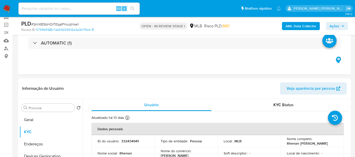
scroll to position [22, 0]
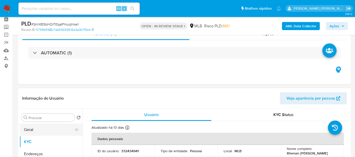
click at [35, 129] on button "Geral" at bounding box center [48, 129] width 59 height 12
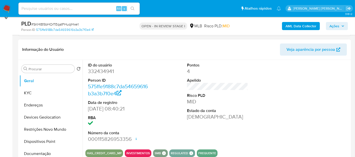
scroll to position [79, 0]
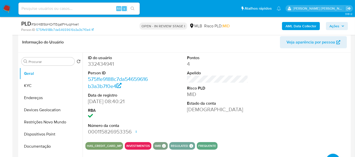
drag, startPoint x: 45, startPoint y: 83, endPoint x: 149, endPoint y: 4, distance: 130.9
click at [50, 74] on ul "Geral KYC Endereços Devices Geolocation Restrições Novo Mundo Dispositivos Poin…" at bounding box center [50, 124] width 63 height 114
click at [44, 82] on button "KYC" at bounding box center [48, 86] width 59 height 12
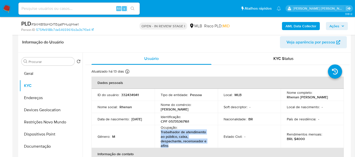
drag, startPoint x: 176, startPoint y: 147, endPoint x: 159, endPoint y: 134, distance: 21.6
click at [159, 134] on td "Ocupação : Trabalhador de atendimento ao público, caixa, despachante, recensead…" at bounding box center [185, 136] width 63 height 23
copy p "Trabalhador de atendimento ao público, caixa, despachante, recenseador e afins"
click at [41, 147] on button "Documentação" at bounding box center [48, 146] width 59 height 12
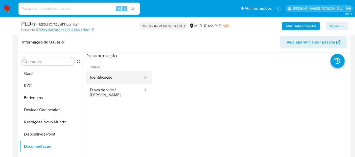
click at [107, 78] on button "Identificação" at bounding box center [114, 77] width 58 height 13
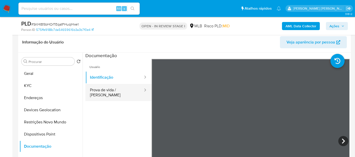
click at [108, 90] on button "Prova de vida / [PERSON_NAME]" at bounding box center [114, 92] width 58 height 17
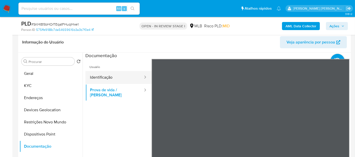
click at [96, 83] on button "Identificação" at bounding box center [114, 77] width 58 height 13
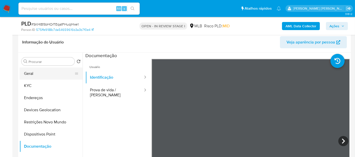
click at [36, 72] on button "Geral" at bounding box center [48, 73] width 59 height 12
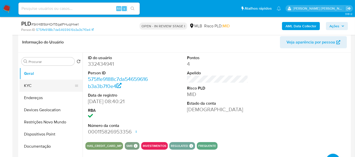
click at [47, 87] on button "KYC" at bounding box center [48, 86] width 59 height 12
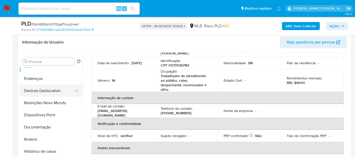
scroll to position [28, 0]
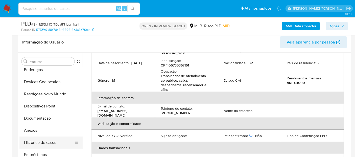
click at [32, 142] on button "Histórico de casos" at bounding box center [48, 142] width 59 height 12
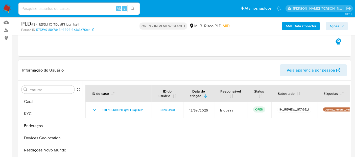
scroll to position [79, 0]
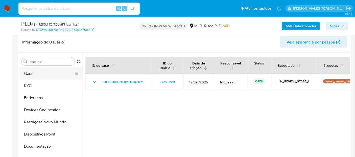
click at [45, 74] on button "Geral" at bounding box center [48, 73] width 59 height 12
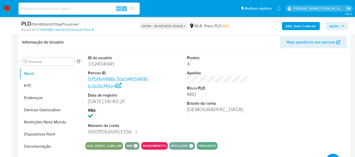
click at [40, 8] on input at bounding box center [78, 8] width 121 height 7
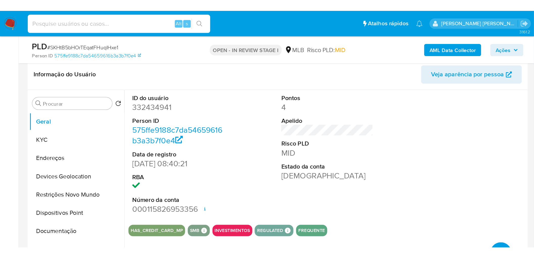
scroll to position [79, 0]
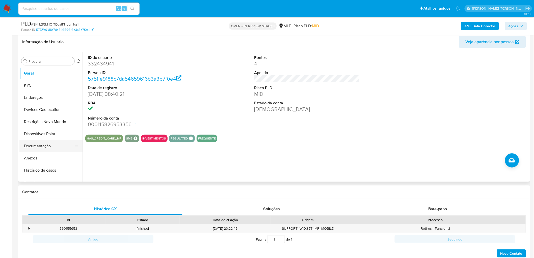
click at [44, 143] on button "Documentação" at bounding box center [48, 146] width 59 height 12
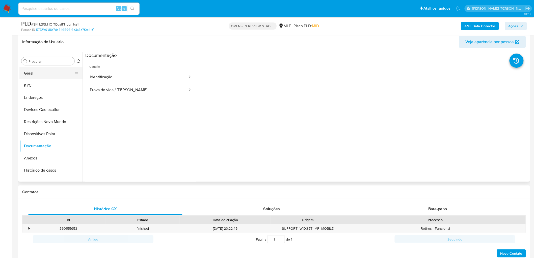
click at [49, 69] on button "Geral" at bounding box center [48, 73] width 59 height 12
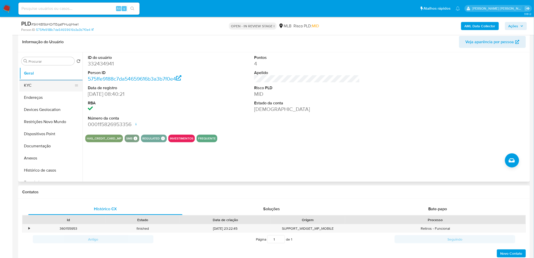
click at [36, 84] on button "KYC" at bounding box center [48, 85] width 59 height 12
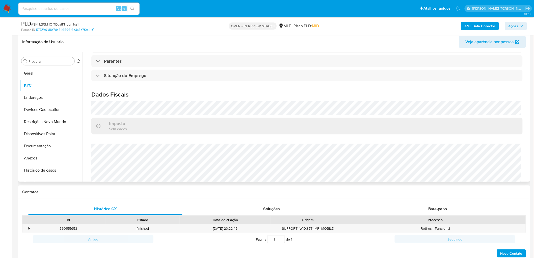
scroll to position [212, 0]
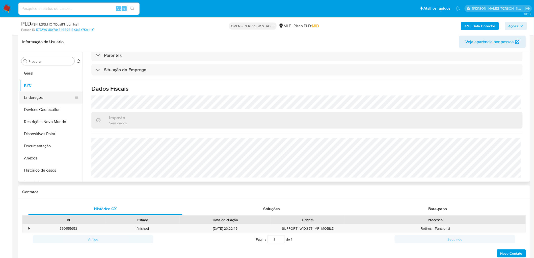
click at [43, 99] on button "Endereços" at bounding box center [48, 97] width 59 height 12
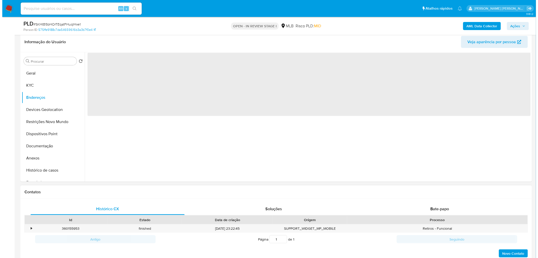
scroll to position [0, 0]
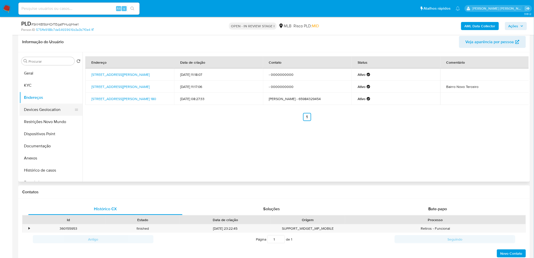
click at [38, 112] on button "Devices Geolocation" at bounding box center [48, 109] width 59 height 12
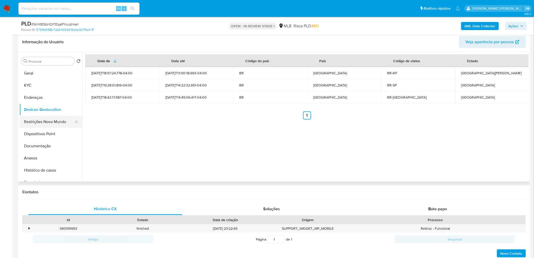
click at [49, 121] on button "Restrições Novo Mundo" at bounding box center [48, 122] width 59 height 12
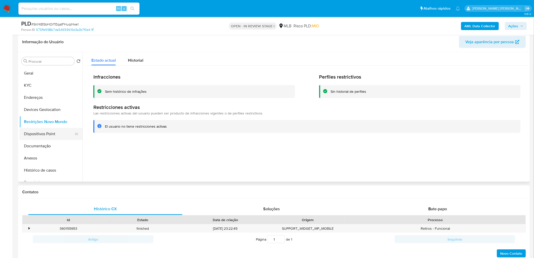
click at [47, 135] on button "Dispositivos Point" at bounding box center [48, 134] width 59 height 12
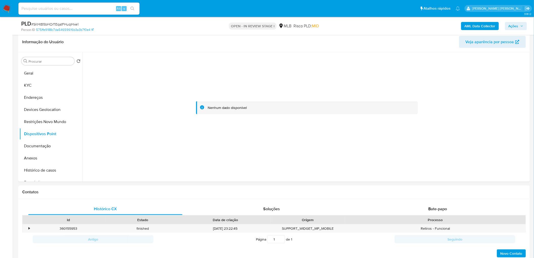
click at [354, 25] on b "AML Data Collector" at bounding box center [480, 26] width 31 height 8
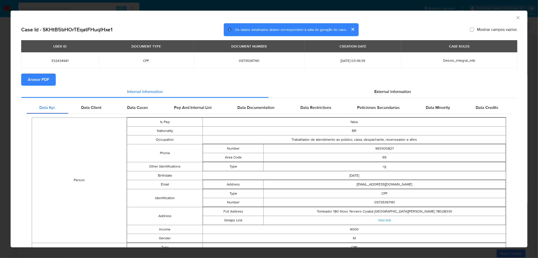
click at [38, 76] on span "Anexar PDF" at bounding box center [38, 79] width 21 height 11
click at [354, 18] on icon "Fechar a janela" at bounding box center [518, 17] width 5 height 5
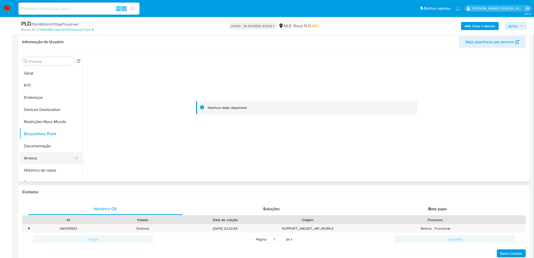
click at [32, 154] on button "Anexos" at bounding box center [48, 158] width 59 height 12
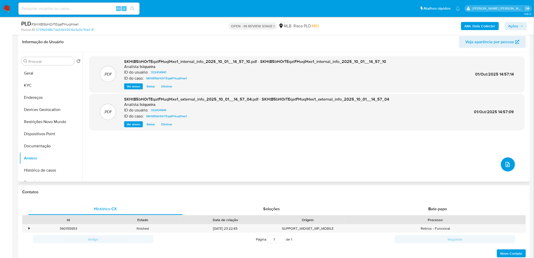
click at [354, 157] on span "upload-file" at bounding box center [508, 164] width 6 height 6
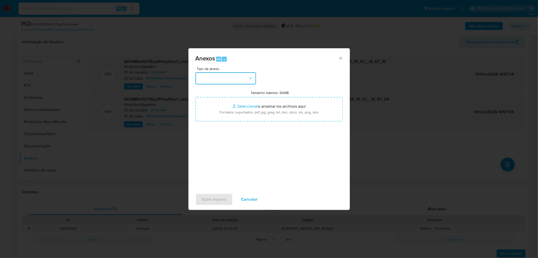
click at [242, 80] on button "button" at bounding box center [226, 78] width 61 height 12
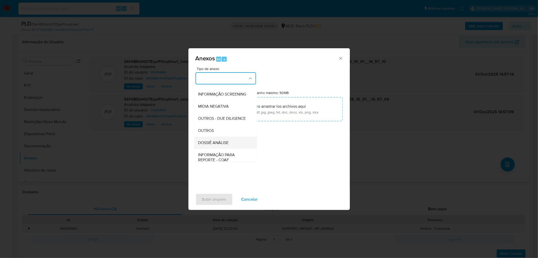
scroll to position [56, 0]
click at [217, 127] on div "OUTROS" at bounding box center [223, 121] width 51 height 12
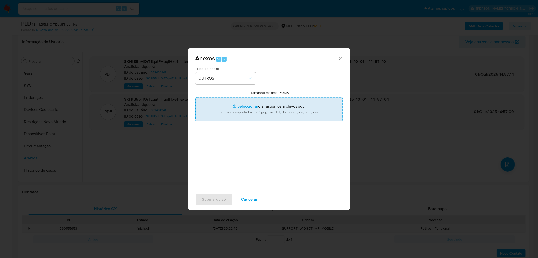
click at [246, 114] on input "Tamanho máximo: 50MB Seleccionar archivos" at bounding box center [269, 109] width 147 height 24
type input "C:\fakepath\Mulan 332434941_2025_10_01_11_44_54.xlsx"
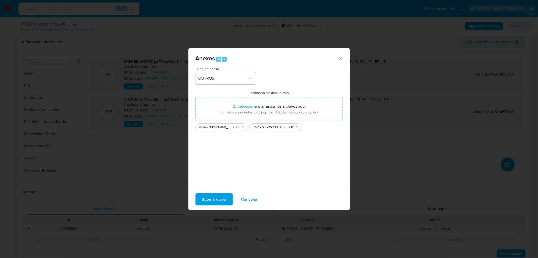
click at [213, 157] on span "Subir arquivo" at bounding box center [214, 199] width 24 height 11
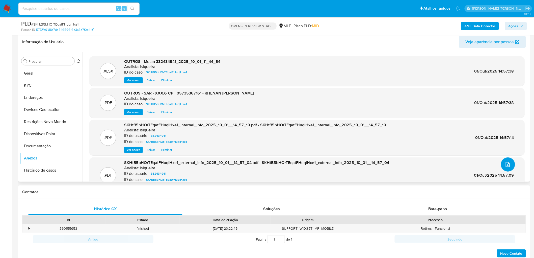
click at [354, 157] on icon "upload-file" at bounding box center [508, 164] width 6 height 6
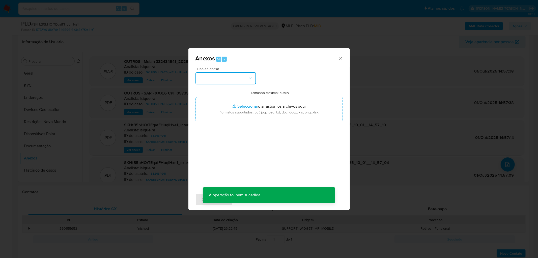
click at [231, 78] on button "button" at bounding box center [226, 78] width 61 height 12
click at [354, 111] on div "Anexos Alt a Tipo de anexo CAPTURA BUREAU CAPTURA DOWJONES CAPTURA GOOGLE CAPTU…" at bounding box center [269, 129] width 538 height 258
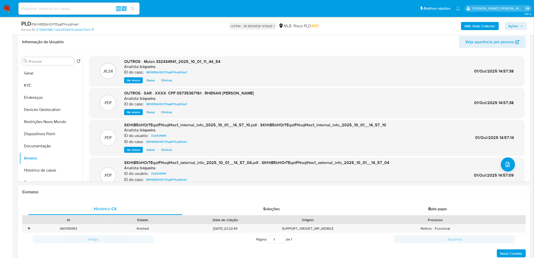
click at [354, 26] on span "Ações" at bounding box center [514, 26] width 10 height 8
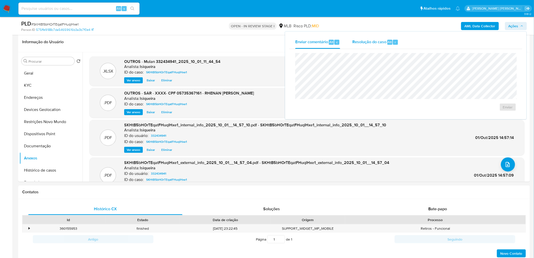
click at [354, 43] on span "Resolução do caso" at bounding box center [369, 42] width 34 height 6
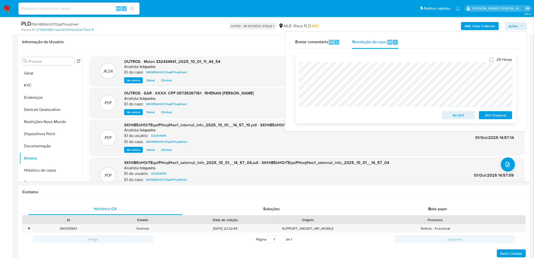
drag, startPoint x: 496, startPoint y: 115, endPoint x: 480, endPoint y: 110, distance: 16.8
click at [354, 115] on span "ROI Proposal" at bounding box center [496, 115] width 26 height 7
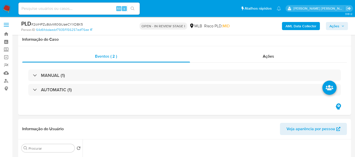
select select "10"
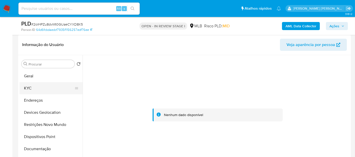
click at [45, 88] on button "KYC" at bounding box center [48, 88] width 59 height 12
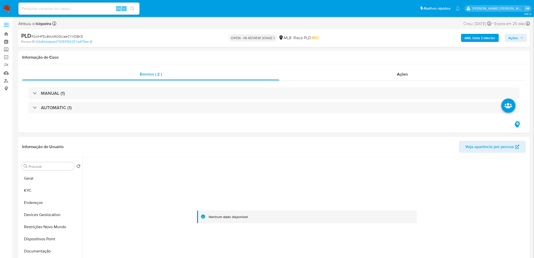
click at [46, 182] on button "Geral" at bounding box center [50, 178] width 63 height 12
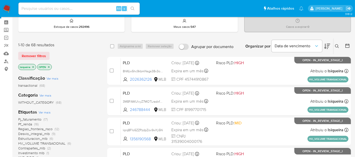
scroll to position [28, 0]
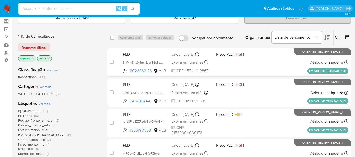
click at [10, 9] on img at bounding box center [7, 8] width 9 height 9
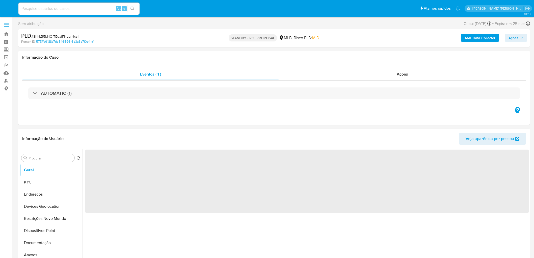
select select "10"
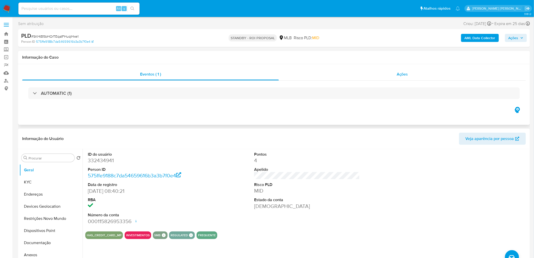
click at [410, 79] on div "Ações" at bounding box center [402, 74] width 247 height 12
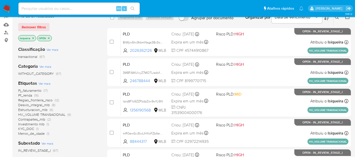
scroll to position [56, 0]
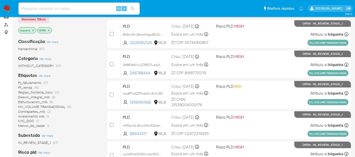
click at [28, 88] on span "Pf_renda" at bounding box center [25, 87] width 14 height 5
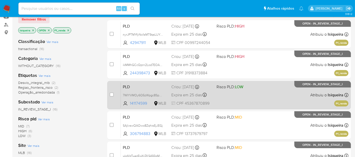
click at [234, 93] on div "PLD 7WIYVMOy6Q5zWpgc8SpuPmAi 141174599 MLB Risco PLD: LOW Criou: 12/09/2025 Cri…" at bounding box center [234, 94] width 227 height 25
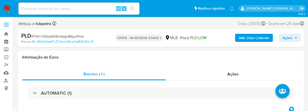
select select "10"
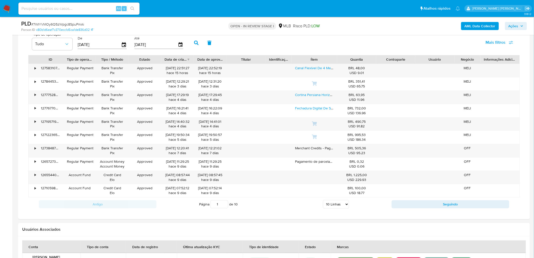
scroll to position [371, 0]
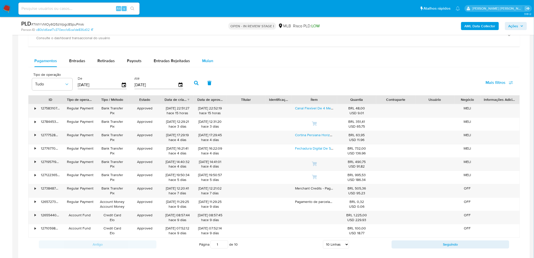
click at [204, 61] on span "Mulan" at bounding box center [207, 61] width 11 height 6
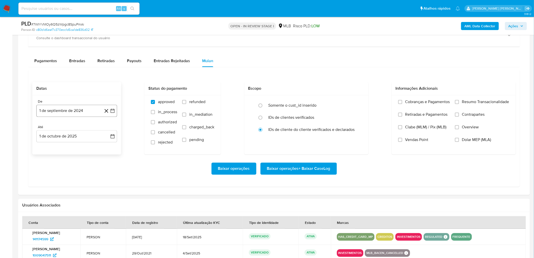
click at [61, 115] on button "1 de septiembre de 2024" at bounding box center [76, 111] width 81 height 12
click at [65, 128] on span "septiembre 2024" at bounding box center [74, 129] width 31 height 5
click at [111, 128] on div "2024 2024 ene feb mar abr may jun jul ago sep oct nov dic" at bounding box center [76, 162] width 80 height 86
click at [105, 128] on icon "Año siguiente" at bounding box center [107, 129] width 6 height 6
click at [72, 157] on button "ago" at bounding box center [76, 176] width 14 height 8
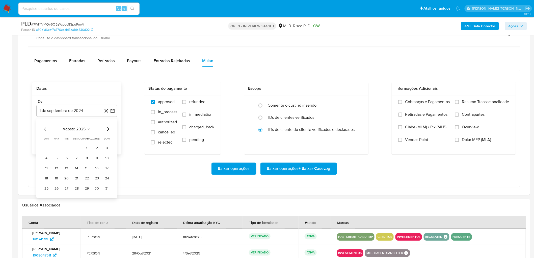
click at [82, 145] on tr "1 2 3" at bounding box center [76, 148] width 69 height 8
click at [85, 147] on button "1" at bounding box center [87, 148] width 8 height 8
click at [77, 138] on button "1 de octubre de 2025" at bounding box center [76, 136] width 81 height 12
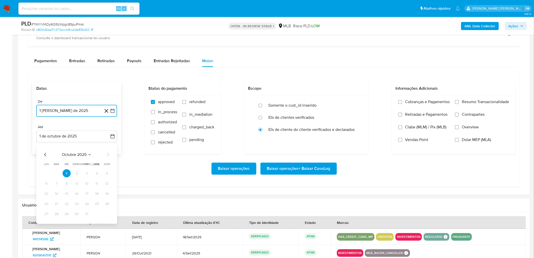
click at [44, 153] on icon "Mes anterior" at bounding box center [45, 155] width 6 height 6
click at [45, 157] on button "29" at bounding box center [46, 214] width 8 height 8
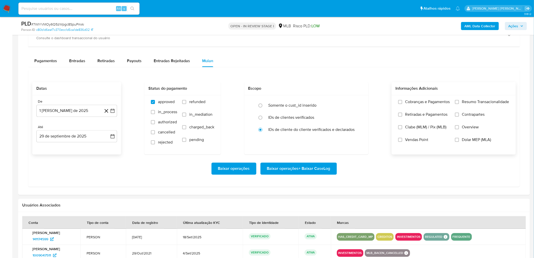
click at [359, 101] on span "Resumo Transacionalidade" at bounding box center [485, 101] width 47 height 5
click at [359, 101] on input "Resumo Transacionalidade" at bounding box center [457, 102] width 4 height 4
click at [359, 141] on span "Vendas Point" at bounding box center [416, 139] width 23 height 5
click at [359, 141] on input "Vendas Point" at bounding box center [400, 140] width 4 height 4
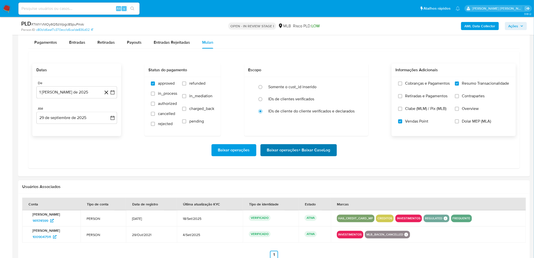
click at [304, 157] on div "Informação do Usuário Veja aparência por pessoa Procurar Retornar ao pedido pad…" at bounding box center [274, 57] width 512 height 670
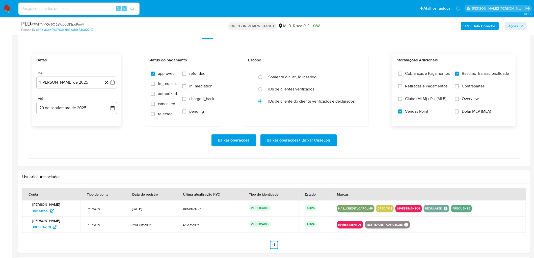
click at [309, 139] on span "Baixar operações + Baixar CaseLog" at bounding box center [298, 140] width 63 height 11
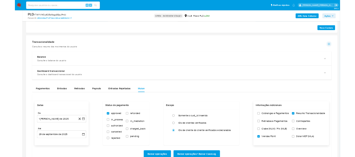
scroll to position [286, 0]
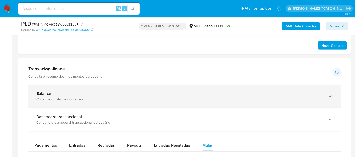
click at [177, 102] on div "Balance Consulte o balance do usuário" at bounding box center [184, 96] width 312 height 23
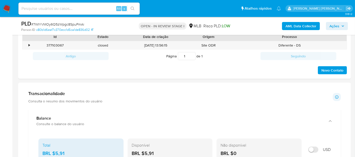
scroll to position [258, 0]
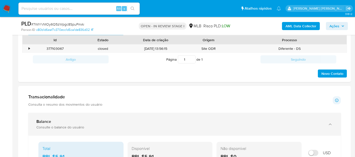
click at [88, 122] on div "Balance" at bounding box center [179, 121] width 286 height 5
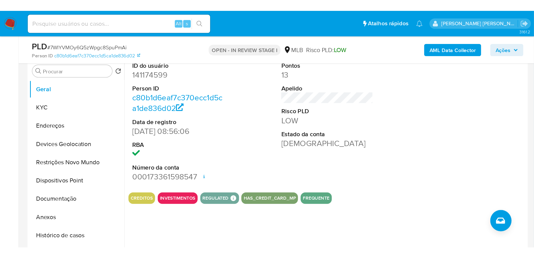
scroll to position [100, 0]
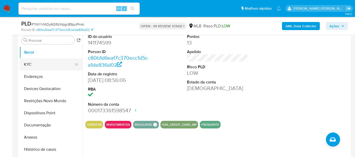
click at [33, 64] on button "KYC" at bounding box center [48, 64] width 59 height 12
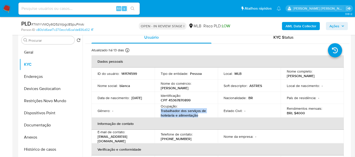
drag, startPoint x: 208, startPoint y: 116, endPoint x: 158, endPoint y: 111, distance: 50.7
click at [158, 111] on td "Ocupação : Trabalhador dos serviços de hotelaria e alimentação" at bounding box center [185, 111] width 63 height 14
copy p "Trabalhador dos serviços de hotelaria e alimentação"
click at [48, 126] on button "Documentação" at bounding box center [48, 125] width 59 height 12
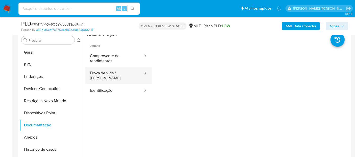
click at [130, 67] on button "Prova de vida / Selfie" at bounding box center [114, 75] width 58 height 17
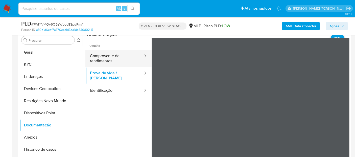
click at [129, 57] on button "Comprovante de rendimentos" at bounding box center [114, 58] width 58 height 17
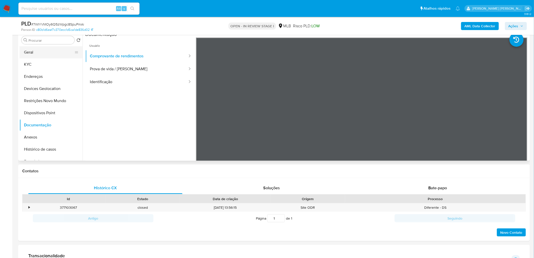
click at [60, 52] on button "Geral" at bounding box center [48, 52] width 59 height 12
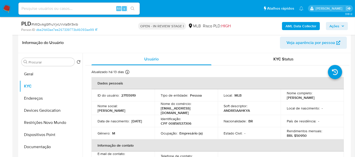
scroll to position [62, 0]
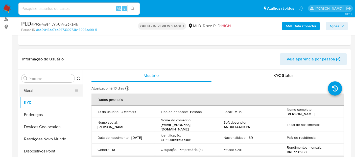
click at [33, 93] on button "Geral" at bounding box center [48, 90] width 59 height 12
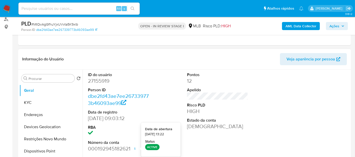
click at [244, 103] on dt "Risco PLD" at bounding box center [217, 105] width 61 height 6
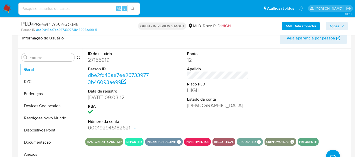
scroll to position [90, 0]
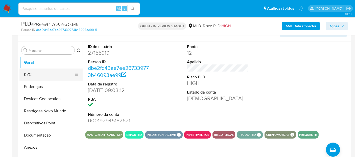
click at [37, 76] on button "KYC" at bounding box center [48, 74] width 59 height 12
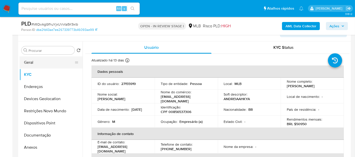
click at [32, 60] on button "Geral" at bounding box center [48, 62] width 59 height 12
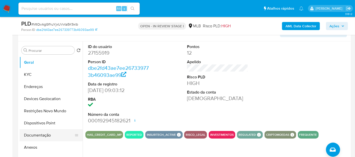
click at [40, 134] on button "Documentação" at bounding box center [48, 135] width 59 height 12
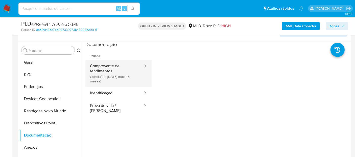
click at [106, 69] on button "Comprovante de rendimentos Concluído: [DATE] (hace 5 meses)" at bounding box center [114, 73] width 58 height 27
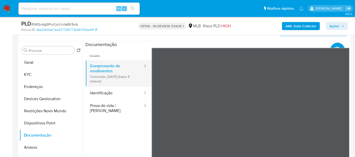
click at [125, 70] on button "Comprovante de rendimentos Concluído: 26/04/2025 (hace 5 meses)" at bounding box center [114, 73] width 58 height 27
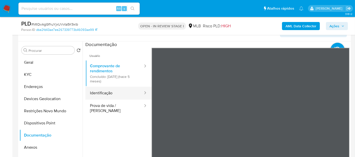
click at [106, 93] on button "Identificação" at bounding box center [114, 93] width 58 height 13
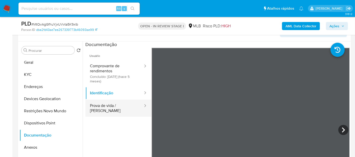
click at [104, 104] on button "Prova de vida / Selfie" at bounding box center [114, 107] width 58 height 17
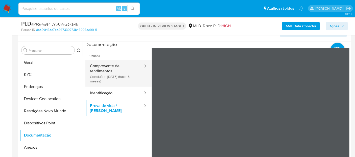
click at [113, 79] on button "Comprovante de rendimentos Concluído: 26/04/2025 (hace 5 meses)" at bounding box center [114, 73] width 58 height 27
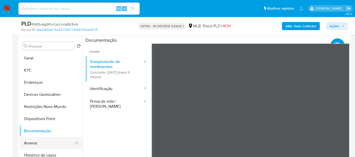
scroll to position [118, 0]
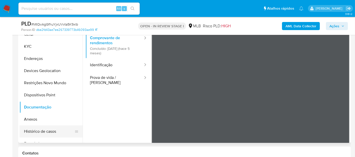
click at [35, 129] on button "Histórico de casos" at bounding box center [48, 131] width 59 height 12
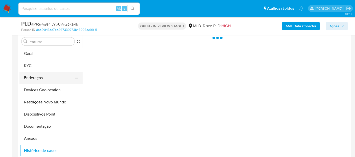
scroll to position [90, 0]
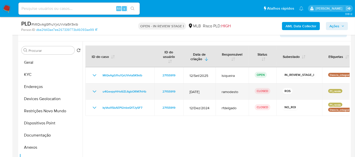
click at [98, 91] on div "u4GevpyHHs6iZL6gbORM7hHb" at bounding box center [119, 91] width 57 height 6
click at [94, 89] on icon "Mostrar/Ocultar" at bounding box center [94, 91] width 6 height 6
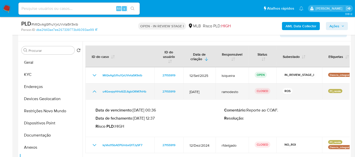
click at [94, 89] on icon "Mostrar/Ocultar" at bounding box center [94, 91] width 6 height 6
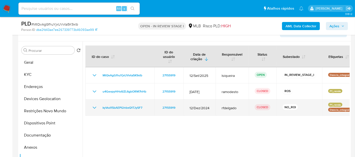
click at [92, 109] on icon "Mostrar/Ocultar" at bounding box center [94, 108] width 6 height 6
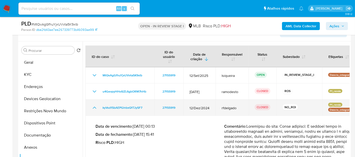
click at [92, 109] on icon "Mostrar/Ocultar" at bounding box center [94, 108] width 6 height 6
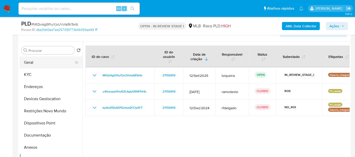
click at [30, 62] on button "Geral" at bounding box center [48, 62] width 59 height 12
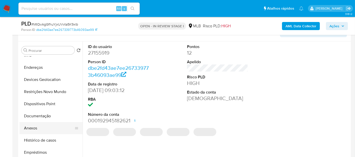
scroll to position [28, 0]
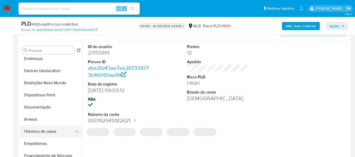
click at [35, 133] on button "Histórico de casos" at bounding box center [48, 131] width 59 height 12
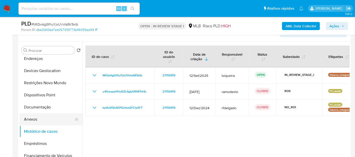
click at [39, 121] on button "Anexos" at bounding box center [48, 119] width 59 height 12
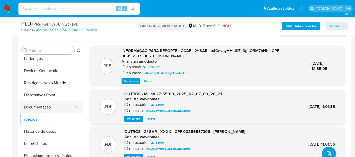
click at [43, 107] on button "Documentação" at bounding box center [48, 107] width 59 height 12
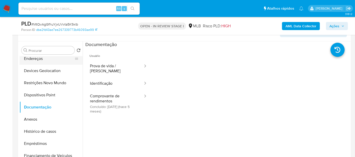
scroll to position [0, 0]
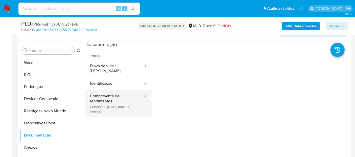
click at [98, 102] on button "Comprovante de rendimentos Concluído: 26/04/2025 (hace 5 meses)" at bounding box center [114, 103] width 58 height 27
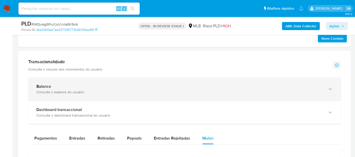
scroll to position [303, 0]
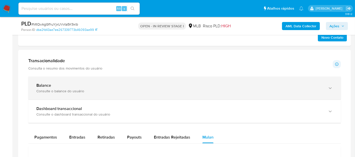
click at [72, 85] on div "Balance" at bounding box center [179, 85] width 286 height 5
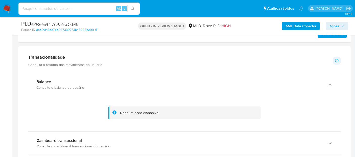
scroll to position [331, 0]
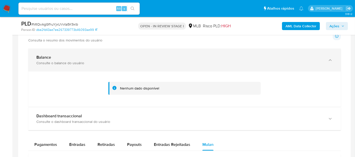
click at [94, 59] on div "Balance Consulte o balance do usuário" at bounding box center [179, 60] width 286 height 10
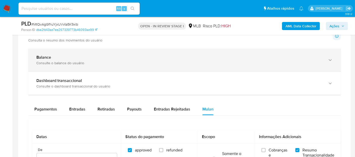
click at [94, 59] on div "Balance Consulte o balance do usuário" at bounding box center [179, 60] width 286 height 10
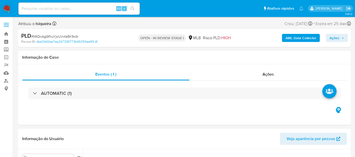
select select "10"
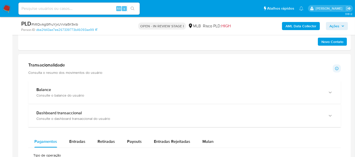
scroll to position [312, 0]
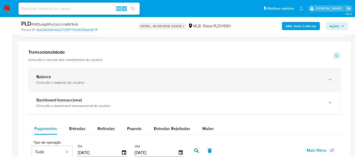
click at [74, 74] on div "Balance" at bounding box center [179, 76] width 286 height 5
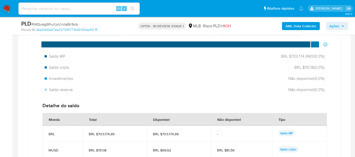
scroll to position [396, 0]
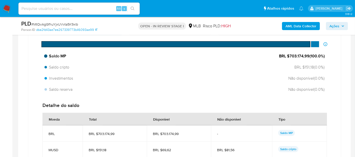
drag, startPoint x: 310, startPoint y: 57, endPoint x: 288, endPoint y: 55, distance: 22.3
click at [288, 55] on span "BRL $703.174,99 ( 100.0 %)" at bounding box center [302, 56] width 46 height 6
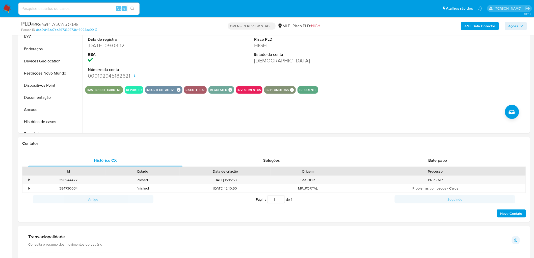
scroll to position [103, 0]
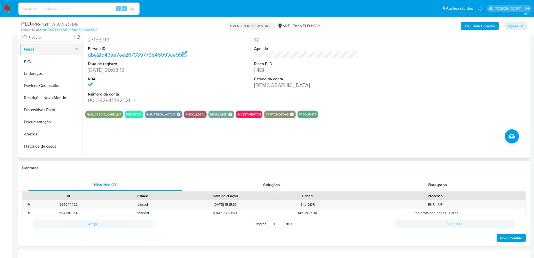
drag, startPoint x: 45, startPoint y: 50, endPoint x: 169, endPoint y: 52, distance: 124.5
click at [45, 50] on button "Geral" at bounding box center [50, 49] width 63 height 12
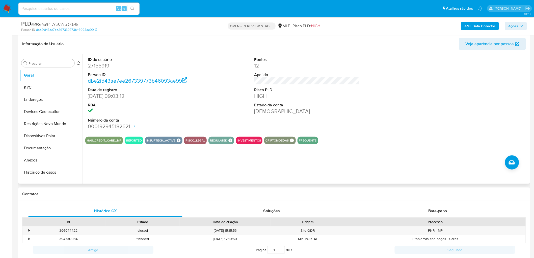
scroll to position [47, 0]
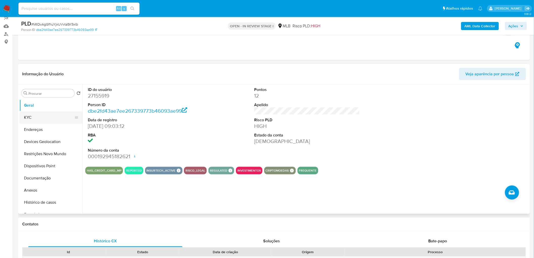
drag, startPoint x: 211, startPoint y: 92, endPoint x: 55, endPoint y: 120, distance: 158.4
click at [57, 120] on button "KYC" at bounding box center [48, 117] width 59 height 12
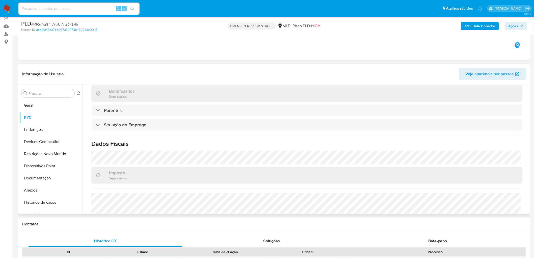
scroll to position [210, 0]
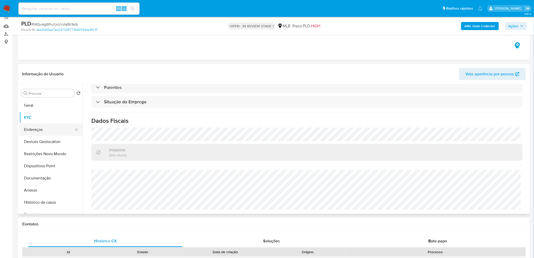
click at [37, 127] on button "Endereços" at bounding box center [48, 129] width 59 height 12
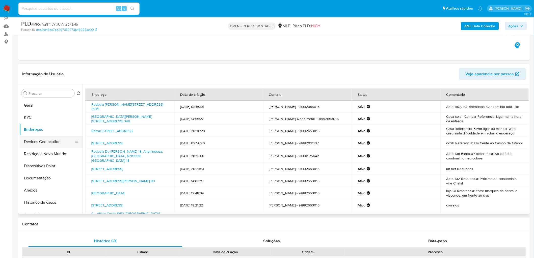
drag, startPoint x: 26, startPoint y: 143, endPoint x: 22, endPoint y: 144, distance: 4.2
click at [26, 143] on button "Devices Geolocation" at bounding box center [48, 142] width 59 height 12
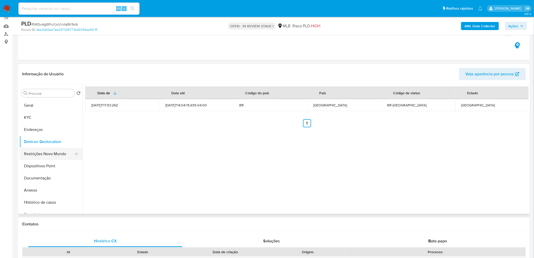
click at [42, 153] on button "Restrições Novo Mundo" at bounding box center [48, 154] width 59 height 12
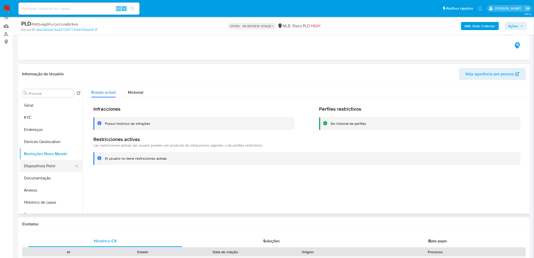
drag, startPoint x: 155, startPoint y: 190, endPoint x: 42, endPoint y: 166, distance: 114.9
click at [42, 157] on button "Dispositivos Point" at bounding box center [48, 166] width 59 height 12
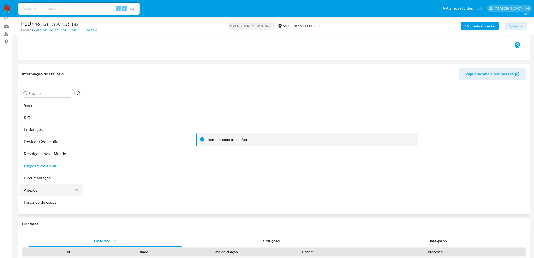
click at [51, 157] on button "Anexos" at bounding box center [48, 190] width 59 height 12
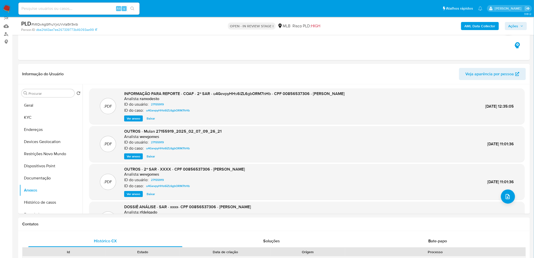
click at [359, 26] on b "AML Data Collector" at bounding box center [480, 26] width 31 height 8
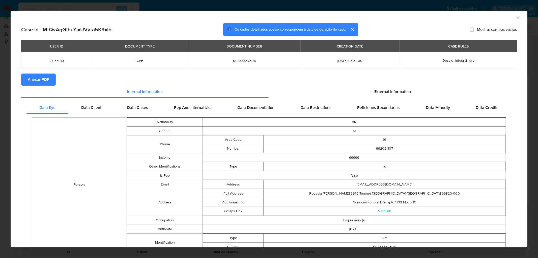
click at [38, 80] on span "Anexar PDF" at bounding box center [38, 79] width 21 height 11
click at [359, 19] on icon "Fechar a janela" at bounding box center [518, 17] width 3 height 3
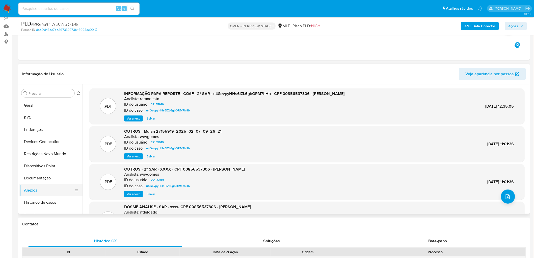
click at [39, 157] on button "Anexos" at bounding box center [48, 190] width 59 height 12
click at [359, 157] on icon "upload-file" at bounding box center [508, 196] width 6 height 6
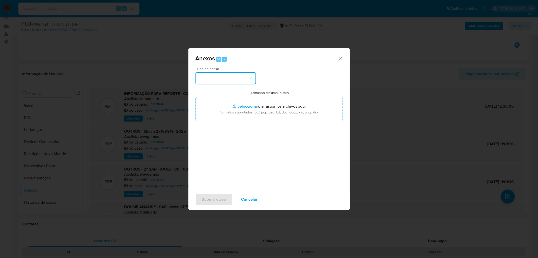
click at [239, 79] on button "button" at bounding box center [226, 78] width 61 height 12
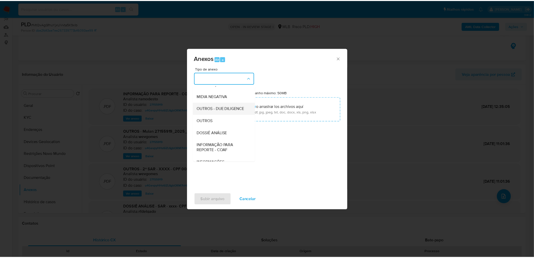
scroll to position [77, 0]
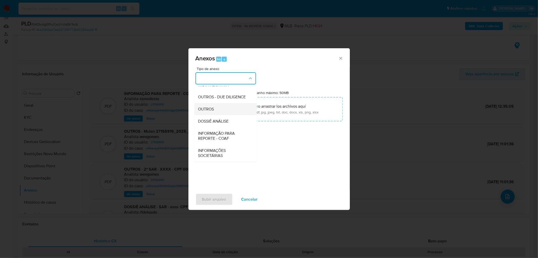
click at [221, 108] on div "OUTROS" at bounding box center [223, 109] width 51 height 12
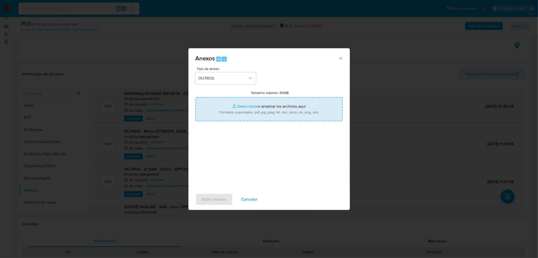
click at [237, 107] on input "Tamanho máximo: 50MB Seleccionar archivos" at bounding box center [269, 109] width 147 height 24
type input "C:\fakepath\Mulan 27155919_2025_10_01_11_46_59.xlsx"
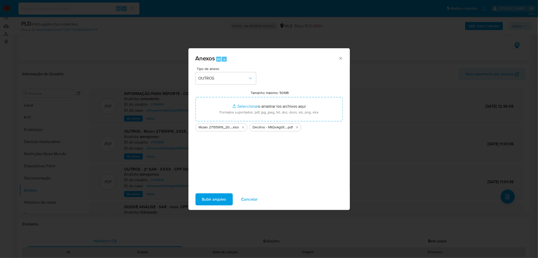
click at [224, 157] on span "Subir arquivo" at bounding box center [214, 199] width 24 height 11
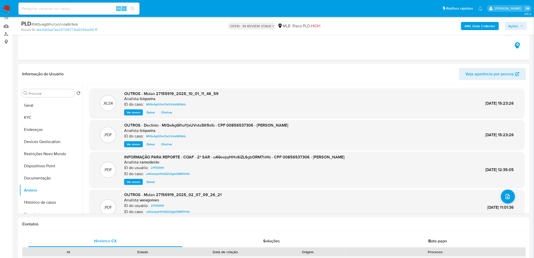
click at [359, 19] on div "PLD # MtQvAgGfhuYjxUVvta5K9xlb Person ID dbe2fd43ae7ee267339773b46093ae99 OPEN …" at bounding box center [274, 26] width 512 height 18
click at [359, 25] on span "Ações" at bounding box center [514, 26] width 10 height 8
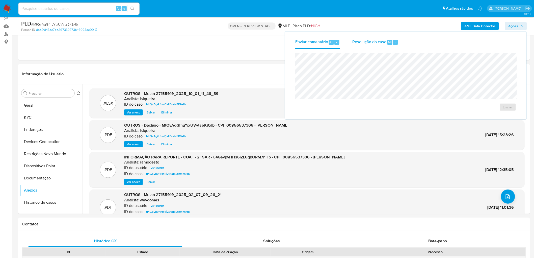
click at [359, 47] on div "Resolução do caso Alt r" at bounding box center [375, 42] width 46 height 13
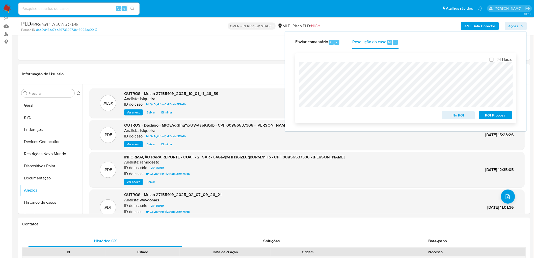
click at [359, 116] on span "No ROI" at bounding box center [459, 115] width 26 height 7
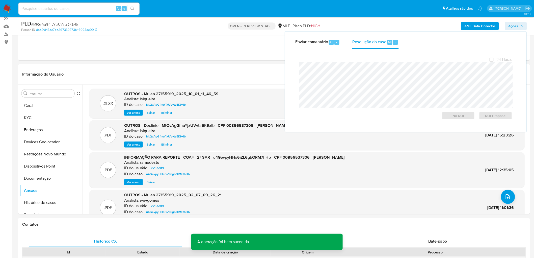
scroll to position [47, 0]
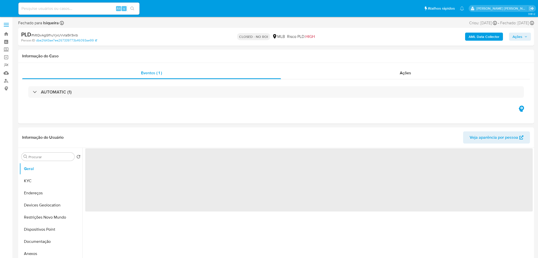
select select "10"
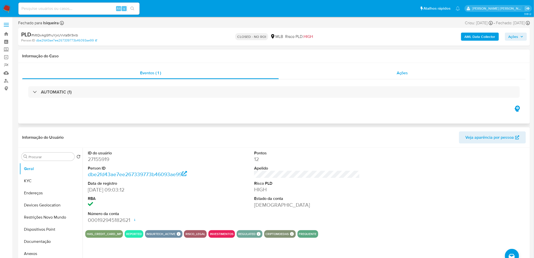
click at [406, 77] on div "Ações" at bounding box center [402, 73] width 247 height 12
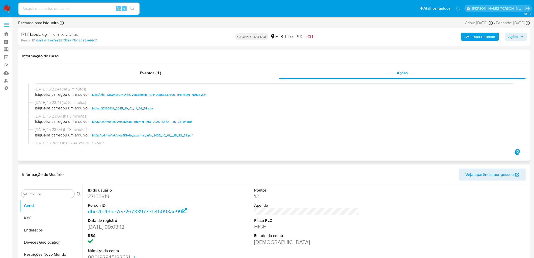
scroll to position [56, 0]
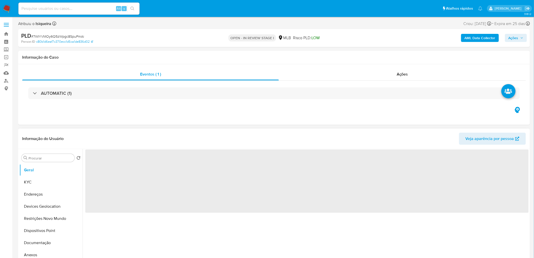
select select "10"
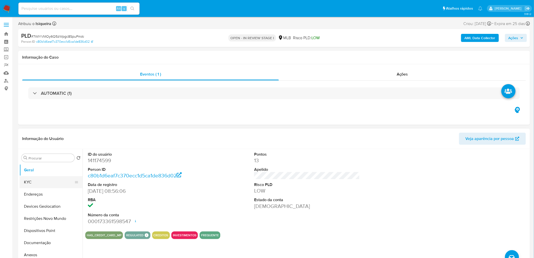
click at [29, 183] on button "KYC" at bounding box center [48, 182] width 59 height 12
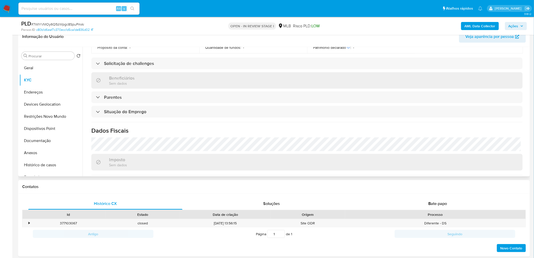
scroll to position [210, 0]
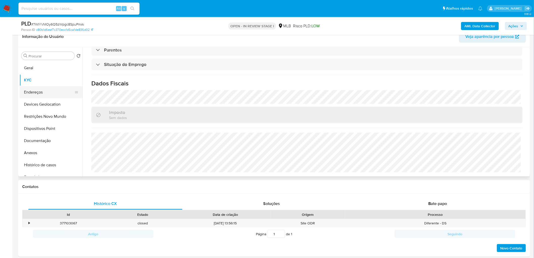
click at [51, 92] on button "Endereços" at bounding box center [48, 92] width 59 height 12
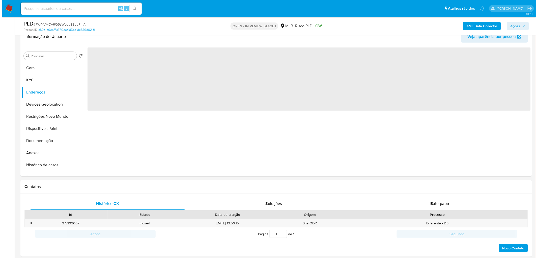
scroll to position [0, 0]
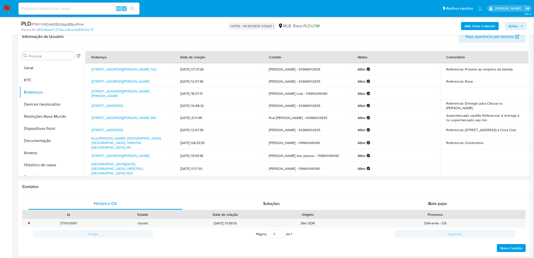
drag, startPoint x: 36, startPoint y: 102, endPoint x: 2, endPoint y: 116, distance: 36.8
click at [36, 102] on button "Devices Geolocation" at bounding box center [50, 104] width 63 height 12
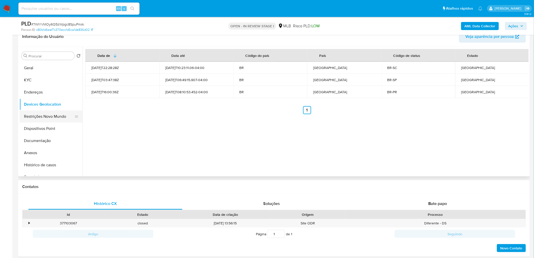
click at [34, 114] on button "Restrições Novo Mundo" at bounding box center [48, 116] width 59 height 12
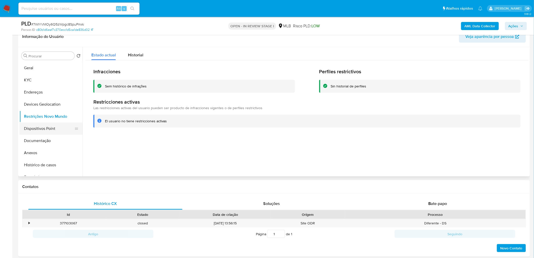
click at [33, 129] on button "Dispositivos Point" at bounding box center [48, 128] width 59 height 12
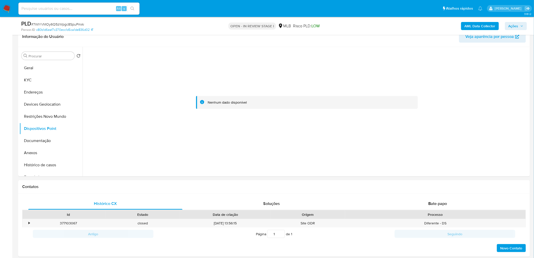
click at [469, 30] on div "AML Data Collector Ações" at bounding box center [443, 26] width 167 height 12
click at [471, 27] on b "AML Data Collector" at bounding box center [480, 26] width 31 height 8
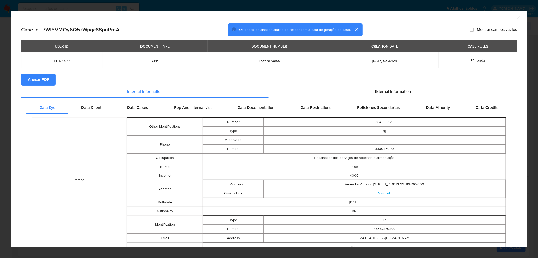
click at [48, 82] on span "Anexar PDF" at bounding box center [38, 79] width 21 height 11
click at [516, 18] on icon "Fechar a janela" at bounding box center [518, 17] width 5 height 5
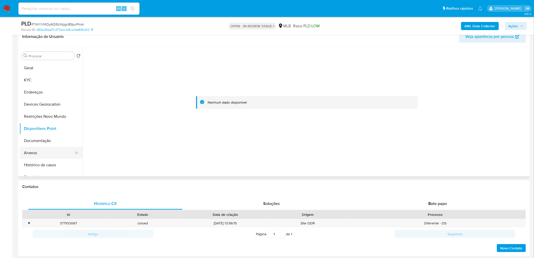
click at [43, 158] on button "Anexos" at bounding box center [48, 153] width 59 height 12
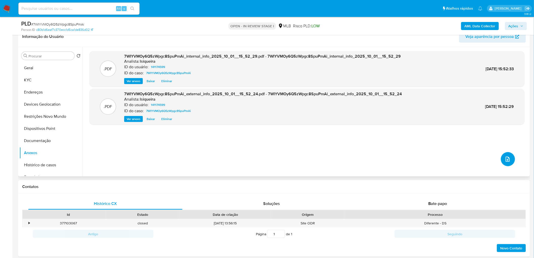
click at [505, 156] on span "upload-file" at bounding box center [508, 159] width 6 height 6
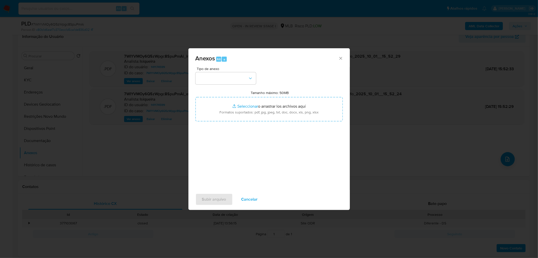
click at [236, 71] on div "Tipo de anexo" at bounding box center [226, 75] width 61 height 17
click at [236, 75] on button "button" at bounding box center [226, 78] width 61 height 12
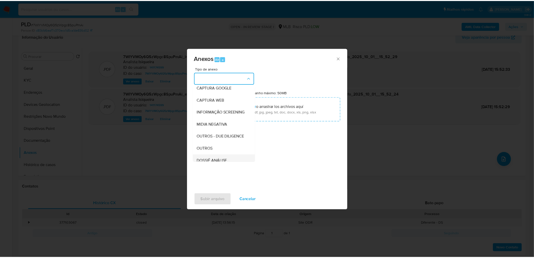
scroll to position [77, 0]
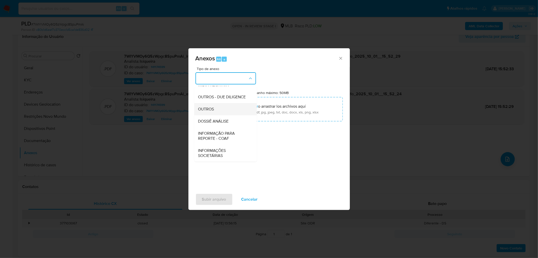
click at [220, 110] on div "OUTROS" at bounding box center [223, 109] width 51 height 12
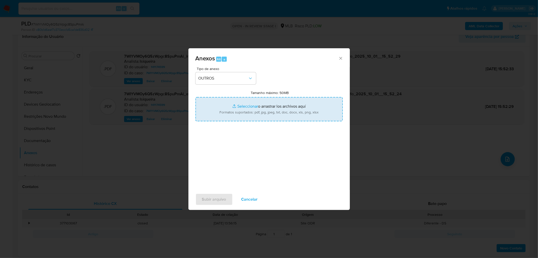
click at [264, 110] on input "Tamanho máximo: 50MB Seleccionar archivos" at bounding box center [269, 109] width 147 height 24
type input "C:\fakepath\Mulan 141174599_2025_10_01_14_15_48.xlsx"
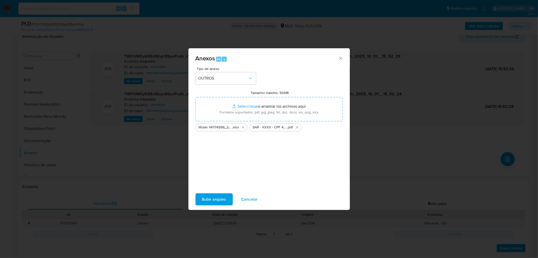
drag, startPoint x: 264, startPoint y: 110, endPoint x: 218, endPoint y: 200, distance: 101.6
click at [218, 200] on span "Subir arquivo" at bounding box center [214, 199] width 24 height 11
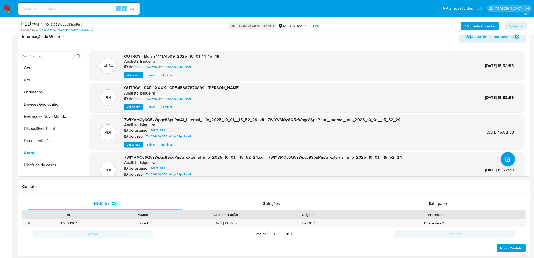
click at [514, 27] on span "Ações" at bounding box center [514, 26] width 10 height 8
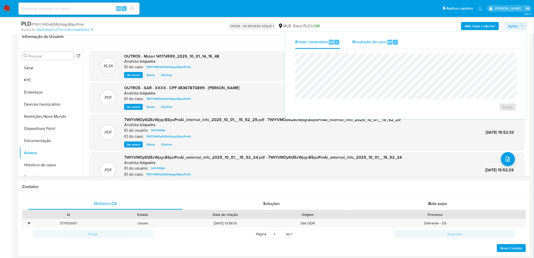
click at [379, 47] on div "Resolução do caso Alt r" at bounding box center [375, 42] width 46 height 13
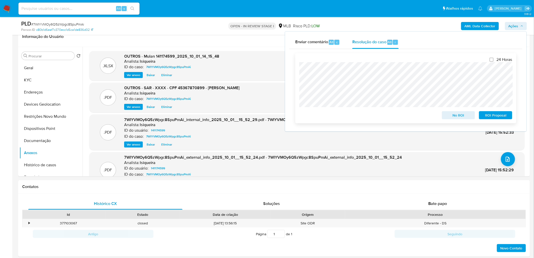
click at [499, 114] on span "ROI Proposal" at bounding box center [496, 115] width 26 height 7
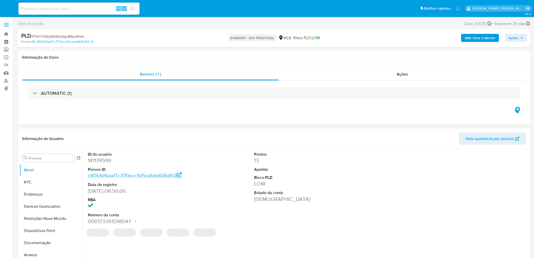
select select "10"
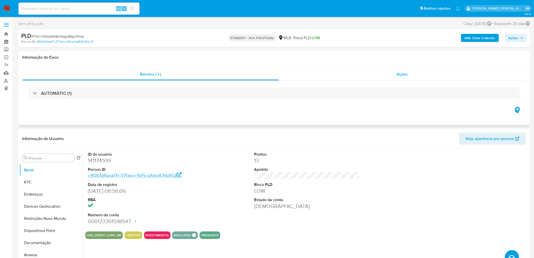
click at [401, 79] on div "Ações" at bounding box center [402, 74] width 247 height 12
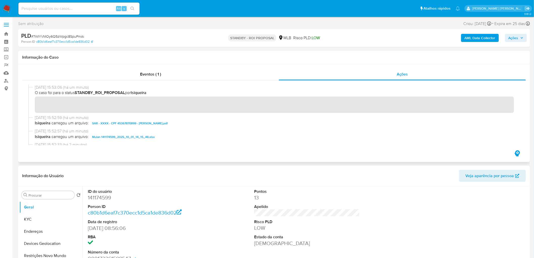
scroll to position [56, 0]
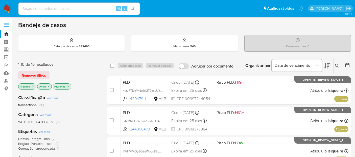
scroll to position [56, 0]
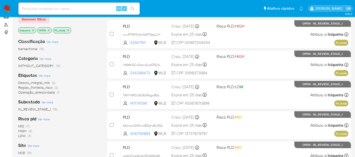
click at [9, 7] on img at bounding box center [7, 8] width 9 height 9
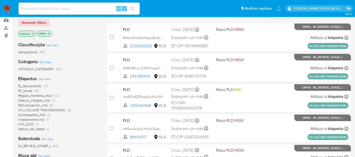
scroll to position [56, 0]
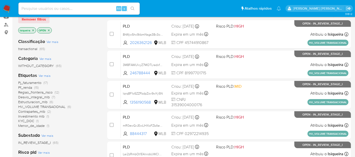
click at [30, 96] on span "Desvio_integral_mlb" at bounding box center [34, 96] width 32 height 5
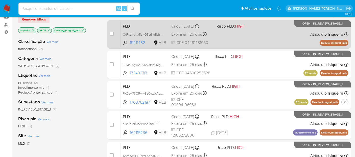
click at [250, 45] on div "PLD C6PyzmJ4x5gKO5LrNsEcbVCJ 81411482 MLB Risco PLD: HIGH Criou: 12/09/2025 Cri…" at bounding box center [234, 33] width 227 height 25
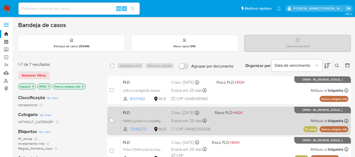
click at [268, 124] on div "PLD FSMtKogx6qRvntyoTqd9Mg6H 17343270 MLB Risco PLD: HIGH Criou: 12/09/2025 Cri…" at bounding box center [234, 120] width 227 height 25
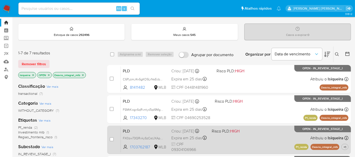
scroll to position [56, 0]
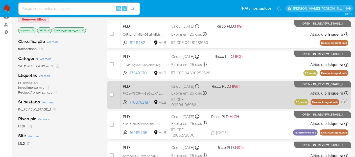
click at [255, 102] on div "PLD FX0zw73QRvkySzCstJXAptOj 1703762187 MLB Risco PLD: HIGH Criou: 12/09/2025 C…" at bounding box center [234, 94] width 227 height 25
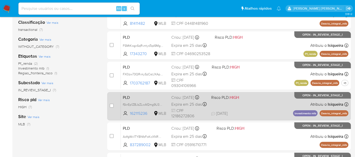
scroll to position [84, 0]
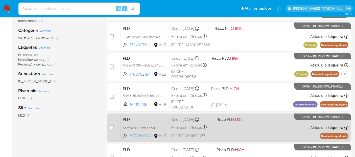
click at [255, 129] on div "PLD AoYgWx1TYBNfzFoKcXNRwmox 837289002 MLB Risco PLD: HIGH Criou: 12/09/2025 Cr…" at bounding box center [234, 127] width 227 height 25
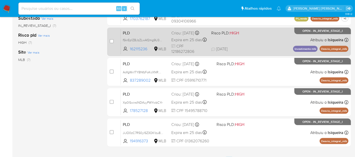
scroll to position [140, 0]
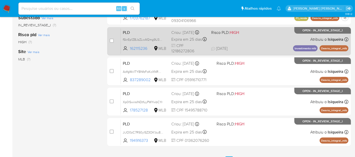
click at [260, 50] on div "PLD fSkrEp1ZBJzZLwAf2mg9U3oG 162115236 MLB Risco PLD: HIGH Criou: 12/09/2025 Cr…" at bounding box center [234, 40] width 227 height 25
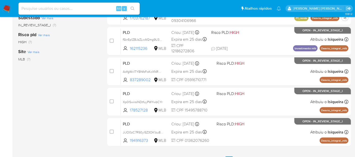
click at [55, 5] on input at bounding box center [78, 8] width 121 height 7
paste input "3oWWeZsVhdrweR3qAj8fOCxU"
type input "3oWWeZsVhdrweR3qAj8fOCxU"
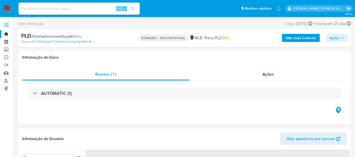
select select "10"
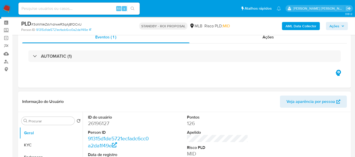
scroll to position [28, 0]
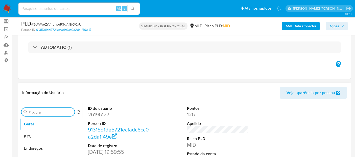
click at [48, 110] on input "Procurar" at bounding box center [51, 112] width 44 height 5
type input "empres"
click at [42, 137] on button "Empréstimos" at bounding box center [48, 136] width 59 height 12
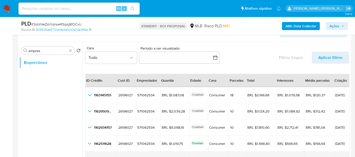
scroll to position [84, 0]
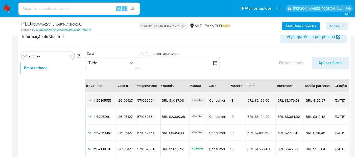
click at [90, 99] on icon "button_show_hidden_detail_by_id_0" at bounding box center [90, 100] width 4 height 2
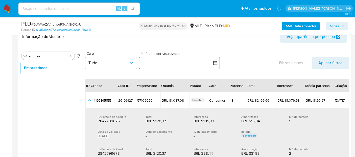
scroll to position [28, 0]
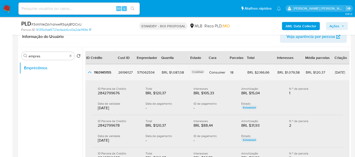
click at [88, 71] on icon "button_show_hidden_detail_by_id_0" at bounding box center [90, 72] width 6 height 6
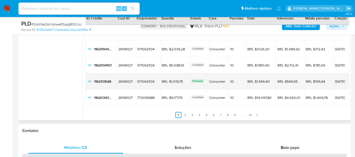
scroll to position [0, 0]
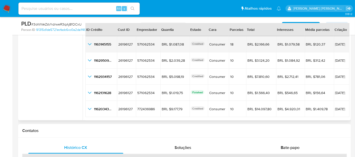
drag, startPoint x: 342, startPoint y: 44, endPoint x: 325, endPoint y: 42, distance: 17.3
click at [335, 42] on span "[DATE]" at bounding box center [341, 44] width 13 height 4
drag, startPoint x: 183, startPoint y: 43, endPoint x: 170, endPoint y: 43, distance: 12.6
click at [169, 43] on div "BRL $1.087,08" at bounding box center [175, 44] width 26 height 5
drag, startPoint x: 340, startPoint y: 42, endPoint x: 324, endPoint y: 43, distance: 15.2
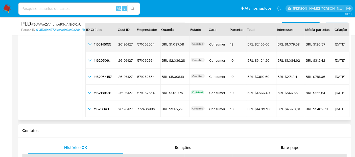
click at [333, 43] on td "[DATE]" at bounding box center [341, 44] width 16 height 16
click at [89, 45] on icon "button_show_hidden_detail_by_id_0" at bounding box center [90, 44] width 6 height 6
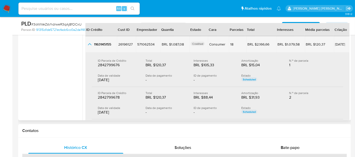
click at [89, 45] on icon "button_show_hidden_detail_by_id_0" at bounding box center [90, 44] width 6 height 6
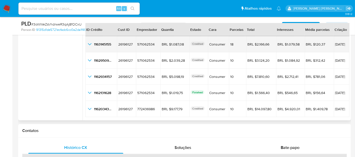
click at [89, 45] on icon "button_show_hidden_detail_by_id_0" at bounding box center [90, 44] width 6 height 6
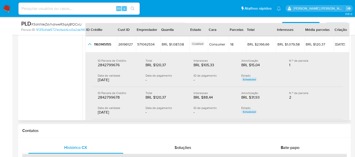
drag, startPoint x: 116, startPoint y: 80, endPoint x: 87, endPoint y: 82, distance: 29.1
click at [87, 82] on td "ID Parcela de Crédito 2842799676 2842799676 Total BRL $120,37 BRL $120,37 Inter…" at bounding box center [217, 142] width 264 height 180
drag, startPoint x: 168, startPoint y: 65, endPoint x: 154, endPoint y: 64, distance: 13.4
click at [154, 64] on div "BRL $120,37" at bounding box center [161, 64] width 32 height 5
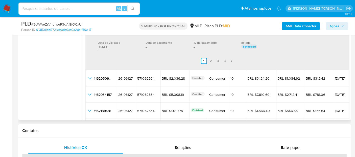
scroll to position [190, 0]
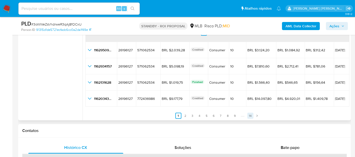
click at [248, 113] on link "14" at bounding box center [250, 116] width 6 height 6
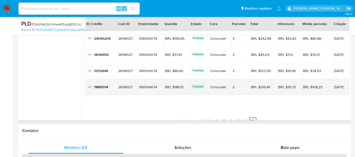
scroll to position [11, 0]
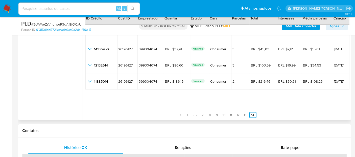
click at [188, 113] on link "1" at bounding box center [187, 115] width 6 height 6
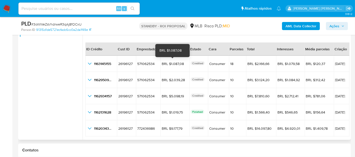
scroll to position [112, 0]
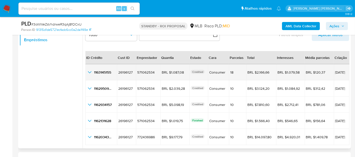
click at [89, 70] on icon "button_show_hidden_detail_by_id_0" at bounding box center [90, 72] width 6 height 6
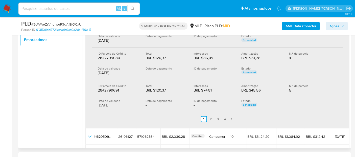
scroll to position [140, 0]
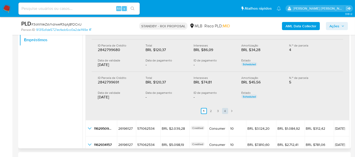
click at [225, 109] on link "4" at bounding box center [225, 111] width 6 height 6
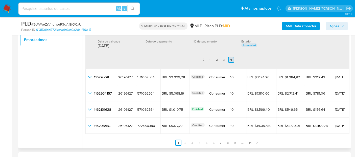
scroll to position [76, 0]
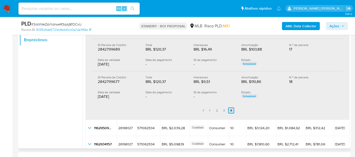
click at [231, 110] on link "4" at bounding box center [231, 110] width 6 height 6
drag, startPoint x: 119, startPoint y: 96, endPoint x: 91, endPoint y: 95, distance: 27.5
click at [92, 95] on div "ID Parcela de Crédito 2842799677 2842799677 Total BRL $120,37 BRL $120,37 Inter…" at bounding box center [217, 87] width 251 height 32
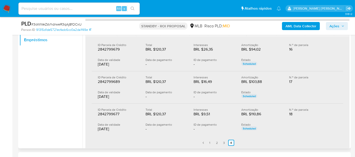
scroll to position [0, 0]
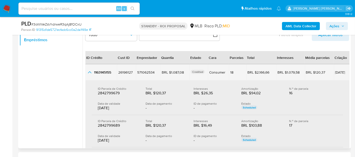
click at [91, 73] on icon "button_show_hidden_detail_by_id_0" at bounding box center [90, 72] width 6 height 6
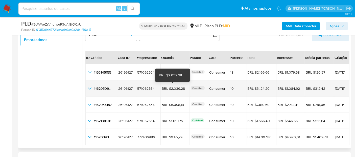
click at [173, 88] on div "BRL $2.039,28" at bounding box center [175, 88] width 26 height 5
click at [90, 89] on icon "button_show_hidden_detail_by_id_1" at bounding box center [90, 88] width 6 height 6
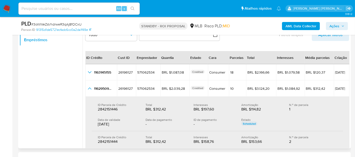
drag, startPoint x: 120, startPoint y: 125, endPoint x: 97, endPoint y: 125, distance: 23.5
click at [97, 125] on div "ID Parcela de Crédito 2842151446 2842151446 Total BRL $312,42 BRL $312,42 Inter…" at bounding box center [217, 115] width 251 height 32
click at [155, 107] on div "BRL $312,42" at bounding box center [161, 109] width 32 height 5
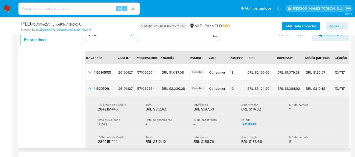
click at [90, 87] on icon "button_show_hidden_detail_by_id_1" at bounding box center [90, 88] width 6 height 6
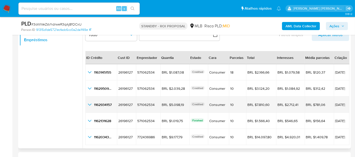
click at [88, 104] on icon "button_show_hidden_detail_by_id_2" at bounding box center [90, 104] width 6 height 6
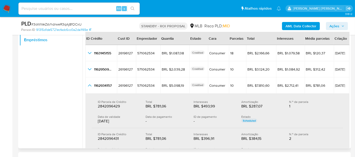
scroll to position [28, 0]
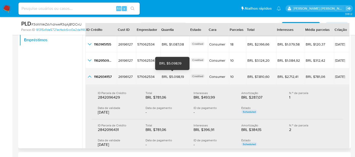
click at [175, 75] on div "BRL $5.098,19" at bounding box center [175, 76] width 26 height 5
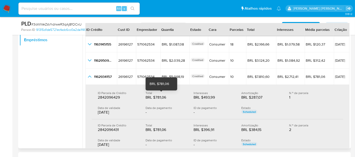
drag, startPoint x: 165, startPoint y: 97, endPoint x: 155, endPoint y: 96, distance: 9.9
click at [155, 96] on div "BRL $781,06" at bounding box center [161, 97] width 32 height 5
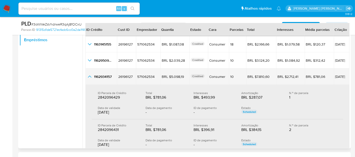
click at [90, 76] on icon "button_show_hidden_detail_by_id_2" at bounding box center [90, 76] width 4 height 2
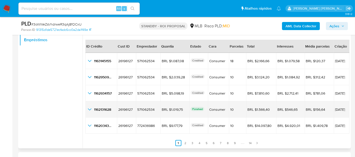
click at [91, 109] on icon "button_show_hidden_detail_by_id_3" at bounding box center [90, 109] width 6 height 6
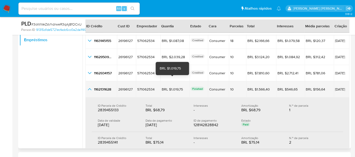
scroll to position [40, 0]
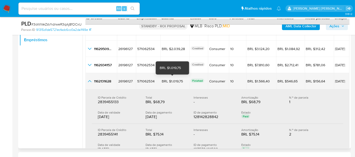
click at [179, 80] on div "BRL $1.019,75" at bounding box center [175, 81] width 26 height 5
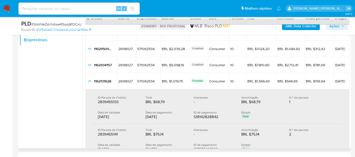
drag, startPoint x: 168, startPoint y: 117, endPoint x: 126, endPoint y: 117, distance: 41.6
click at [139, 115] on div "Data de validade 30/09/2025 Data de pagamento 30/09/2025 ID de pagamento 128142…" at bounding box center [217, 114] width 239 height 9
click at [119, 117] on div "30/09/2025" at bounding box center [118, 116] width 40 height 5
click at [105, 118] on div "30/09/2025" at bounding box center [118, 116] width 40 height 5
click at [160, 102] on div "BRL $68,79" at bounding box center [161, 101] width 32 height 5
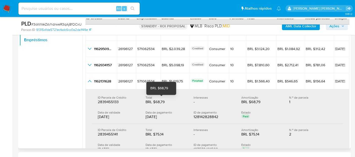
click at [160, 102] on div "BRL $68,79" at bounding box center [161, 101] width 32 height 5
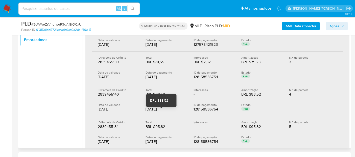
scroll to position [180, 0]
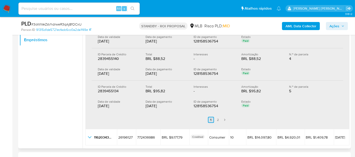
click at [217, 118] on link "2" at bounding box center [218, 120] width 6 height 6
drag, startPoint x: 168, startPoint y: 105, endPoint x: 145, endPoint y: 103, distance: 22.8
click at [145, 103] on div "[DATE]" at bounding box center [165, 105] width 40 height 5
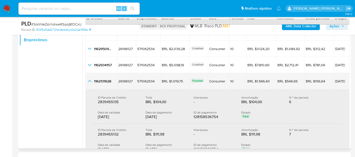
click at [89, 80] on icon "button_show_hidden_detail_by_id_3" at bounding box center [90, 81] width 4 height 2
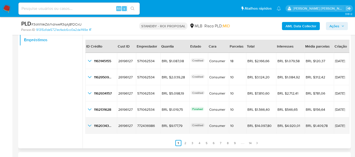
click at [89, 125] on icon "button_show_hidden_detail_by_id_4" at bounding box center [90, 125] width 6 height 6
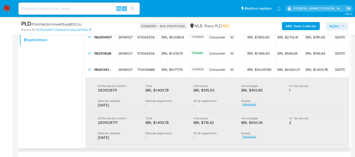
scroll to position [68, 0]
click at [117, 91] on div "2839128711" at bounding box center [114, 89] width 32 height 5
click at [161, 90] on div "BRL $1.409,78" at bounding box center [161, 89] width 32 height 5
click at [176, 88] on div "BRL $1.409,78" at bounding box center [161, 89] width 32 height 5
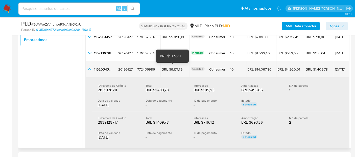
click at [178, 69] on div "BRL $9.177,79" at bounding box center [175, 69] width 26 height 5
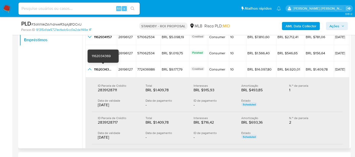
click at [92, 68] on icon "button_show_hidden_detail_by_id_4" at bounding box center [90, 69] width 6 height 6
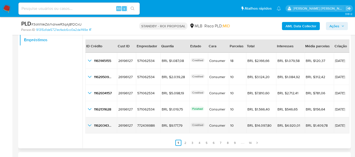
scroll to position [11, 0]
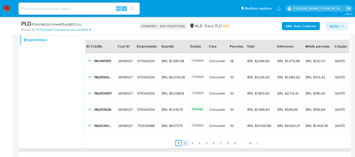
click at [187, 142] on link "2" at bounding box center [185, 143] width 6 height 6
click at [196, 142] on link "3" at bounding box center [195, 143] width 6 height 6
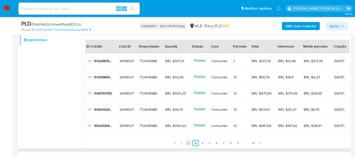
click at [188, 142] on link "2" at bounding box center [188, 143] width 6 height 6
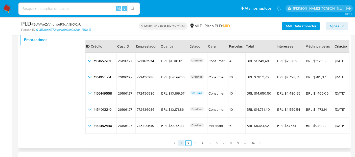
click at [182, 143] on link "1" at bounding box center [181, 143] width 6 height 6
click at [46, 8] on input at bounding box center [78, 8] width 121 height 7
paste input "8Sd5WLOvegnKN8PztwYxHGCC"
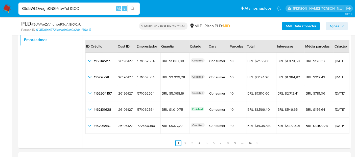
type input "8Sd5WLOvegnKN8PztwYxHGCC"
click at [184, 143] on link "2" at bounding box center [185, 143] width 6 height 6
click at [193, 142] on link "3" at bounding box center [195, 143] width 6 height 6
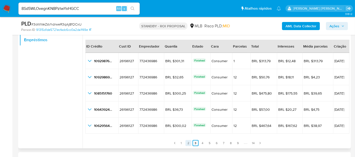
click at [188, 142] on link "2" at bounding box center [188, 143] width 6 height 6
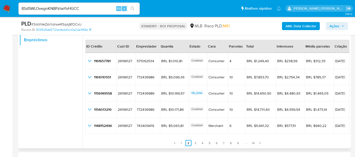
click at [184, 142] on ul "Anterior 1 2 3 4 5 6 7 8 9 14 Siguiente" at bounding box center [217, 140] width 264 height 12
click at [183, 142] on link "1" at bounding box center [181, 143] width 6 height 6
click at [186, 142] on link "2" at bounding box center [185, 143] width 6 height 6
click at [192, 142] on link "3" at bounding box center [195, 143] width 6 height 6
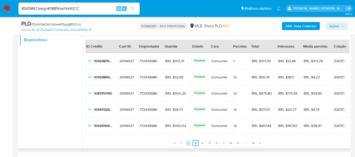
click at [186, 141] on link "2" at bounding box center [188, 143] width 6 height 6
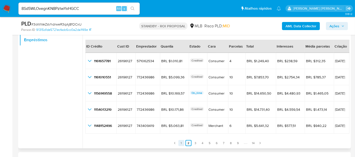
click at [181, 142] on link "1" at bounding box center [181, 143] width 6 height 6
click at [184, 142] on link "2" at bounding box center [185, 143] width 6 height 6
click at [177, 143] on ul "Anterior 1 2 3 4 5 6 7 8 9 14 Siguiente" at bounding box center [217, 140] width 264 height 12
click at [179, 141] on link "1" at bounding box center [181, 143] width 6 height 6
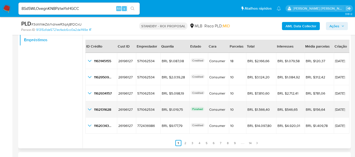
click at [91, 107] on icon "button_show_hidden_detail_by_id_3" at bounding box center [90, 109] width 6 height 6
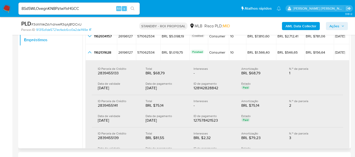
scroll to position [96, 0]
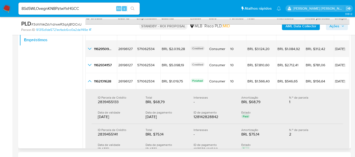
click at [92, 81] on icon "button_show_hidden_detail_by_id_3" at bounding box center [90, 81] width 6 height 6
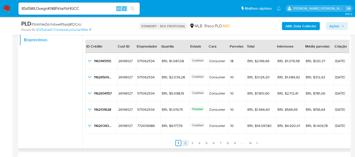
click at [186, 144] on link "2" at bounding box center [185, 143] width 6 height 6
click at [207, 142] on link "5" at bounding box center [209, 143] width 6 height 6
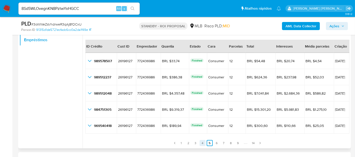
click at [202, 142] on link "4" at bounding box center [202, 143] width 6 height 6
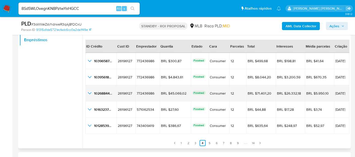
click at [91, 92] on icon "button_show_hidden_detail_by_id_2" at bounding box center [90, 93] width 6 height 6
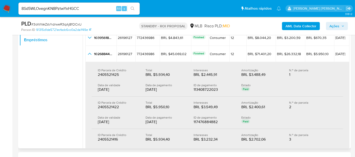
scroll to position [40, 0]
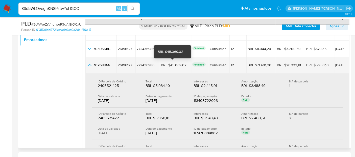
click at [176, 64] on div "BRL $45.069,02" at bounding box center [175, 65] width 28 height 5
click at [335, 63] on span "15/05/2025" at bounding box center [341, 65] width 13 height 4
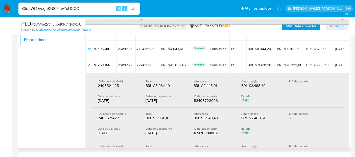
drag, startPoint x: 125, startPoint y: 100, endPoint x: 98, endPoint y: 99, distance: 27.5
click at [98, 99] on div "04/06/2025" at bounding box center [118, 100] width 40 height 5
drag, startPoint x: 171, startPoint y: 86, endPoint x: 155, endPoint y: 86, distance: 15.4
click at [155, 86] on div "BRL $5.934,40" at bounding box center [161, 85] width 32 height 5
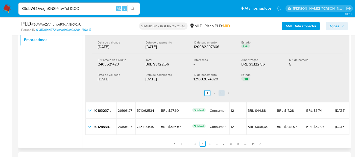
click at [218, 93] on link "3" at bounding box center [221, 93] width 6 height 6
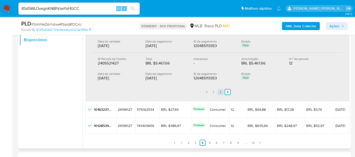
scroll to position [94, 0]
drag, startPoint x: 167, startPoint y: 78, endPoint x: 144, endPoint y: 78, distance: 22.7
click at [144, 78] on div "Data de validade 04/08/2025 Data de pagamento 04/08/2025 ID de pagamento 120485…" at bounding box center [217, 76] width 239 height 9
click at [168, 77] on div "04/08/2025" at bounding box center [165, 78] width 40 height 5
drag, startPoint x: 166, startPoint y: 78, endPoint x: 145, endPoint y: 77, distance: 21.0
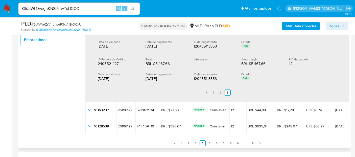
click at [145, 77] on div "04/08/2025" at bounding box center [165, 78] width 40 height 5
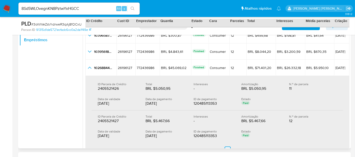
scroll to position [38, 0]
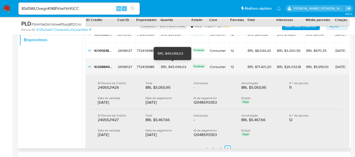
click at [172, 67] on div "BRL $45.069,02" at bounding box center [175, 66] width 28 height 5
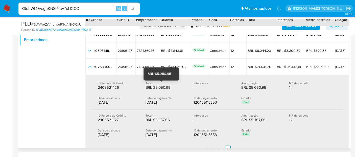
drag, startPoint x: 173, startPoint y: 88, endPoint x: 154, endPoint y: 87, distance: 18.5
click at [154, 87] on div "BRL $5.050,95" at bounding box center [161, 87] width 32 height 5
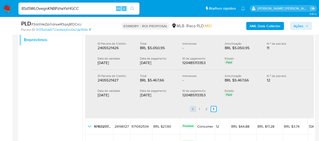
scroll to position [73, 0]
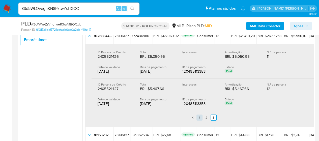
click at [203, 117] on link "1" at bounding box center [200, 118] width 6 height 6
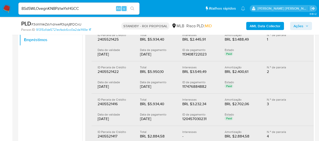
scroll to position [98, 0]
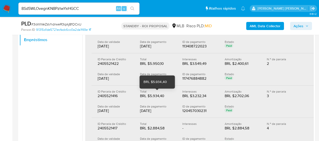
click at [152, 96] on div "BRL $5.934,40" at bounding box center [156, 95] width 32 height 5
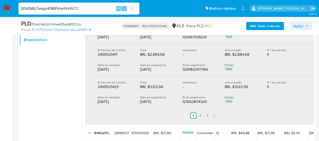
scroll to position [174, 0]
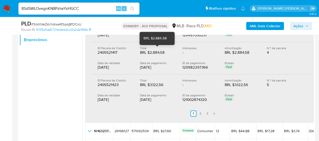
click at [157, 53] on div "BRL $2.884,58" at bounding box center [156, 52] width 32 height 5
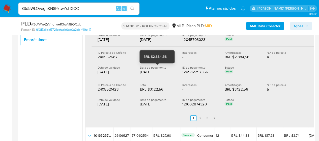
scroll to position [144, 0]
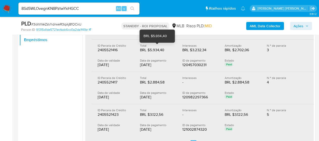
click at [159, 50] on div "BRL $5.934,40" at bounding box center [156, 49] width 32 height 5
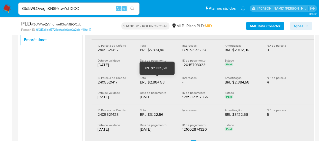
click at [164, 80] on div "BRL $2.884,58" at bounding box center [156, 82] width 32 height 5
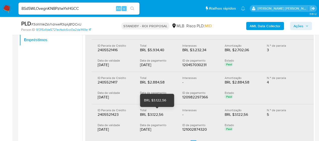
click at [160, 115] on div "BRL $3.122,56" at bounding box center [156, 114] width 32 height 5
click at [158, 112] on div "BRL $3.122,56" at bounding box center [156, 114] width 32 height 5
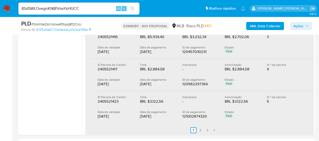
scroll to position [140, 0]
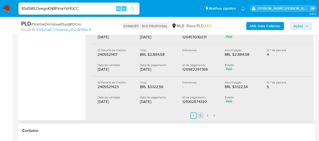
click at [204, 115] on link "2" at bounding box center [201, 116] width 6 height 6
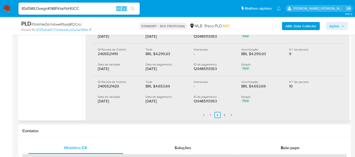
scroll to position [153, 0]
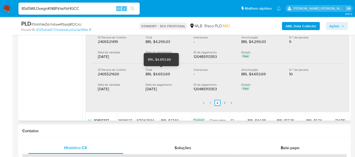
click at [161, 73] on div "BRL $4.653,69" at bounding box center [161, 73] width 32 height 5
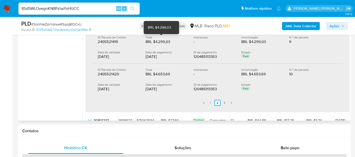
click at [160, 41] on div "BRL $4.299,03" at bounding box center [161, 41] width 32 height 5
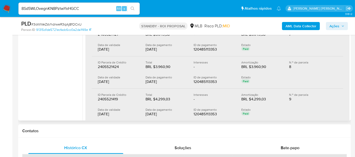
scroll to position [68, 0]
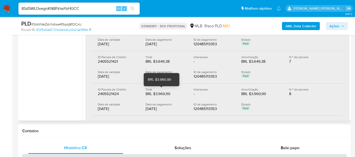
click at [164, 93] on div "BRL $3.960,90" at bounding box center [161, 93] width 32 height 5
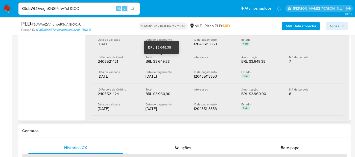
click at [163, 60] on div "BRL $3.649,38" at bounding box center [161, 61] width 32 height 5
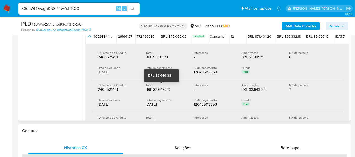
scroll to position [12, 0]
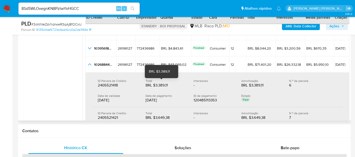
click at [162, 85] on div "BRL $3.389,11" at bounding box center [161, 85] width 32 height 5
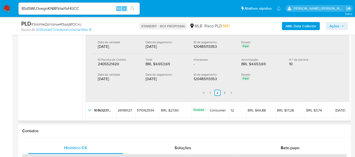
scroll to position [164, 0]
click at [226, 89] on link "3" at bounding box center [224, 92] width 6 height 6
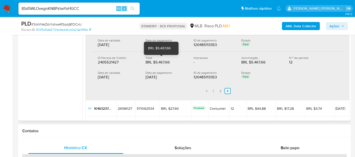
click at [162, 63] on div "BRL $5.467,66" at bounding box center [161, 62] width 32 height 5
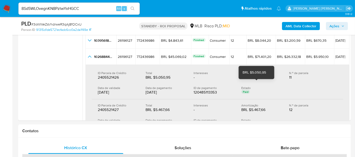
scroll to position [11, 0]
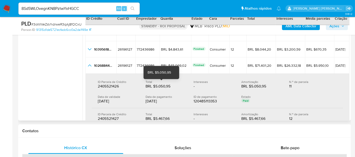
click at [159, 87] on div "BRL $5.050,95" at bounding box center [161, 86] width 32 height 5
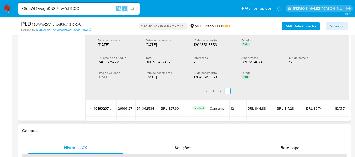
scroll to position [94, 0]
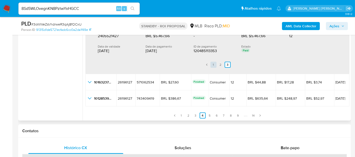
click at [213, 64] on link "1" at bounding box center [213, 65] width 6 height 6
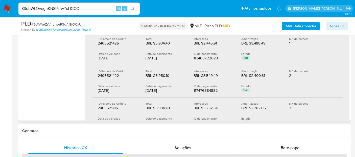
scroll to position [38, 0]
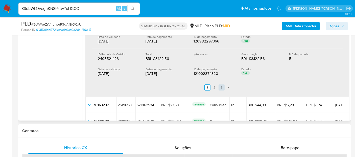
click at [221, 85] on link "3" at bounding box center [221, 87] width 6 height 6
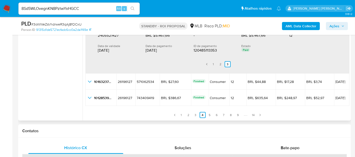
scroll to position [72, 0]
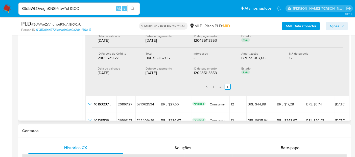
click at [158, 72] on div "04/08/2025" at bounding box center [165, 72] width 40 height 5
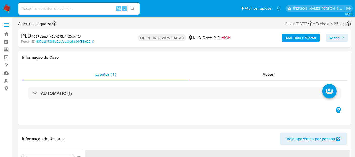
select select "10"
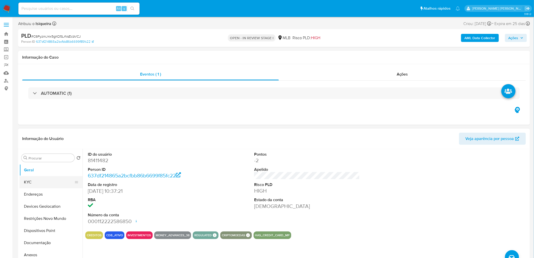
click at [55, 157] on button "KYC" at bounding box center [48, 182] width 59 height 12
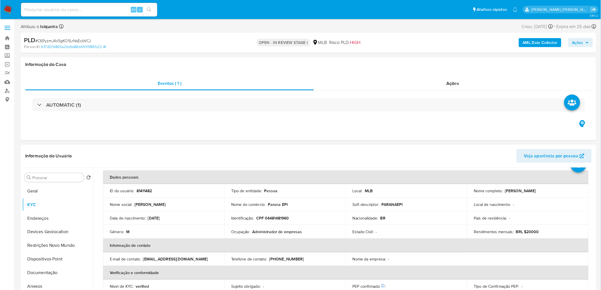
scroll to position [28, 0]
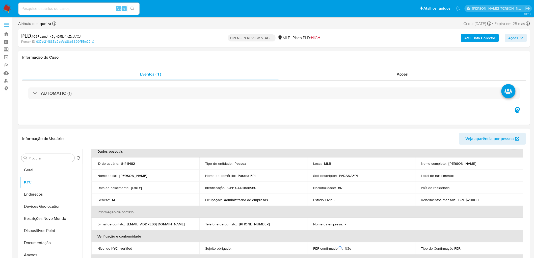
click at [241, 157] on td "Identificação : CPF 04481481960" at bounding box center [253, 187] width 108 height 12
click at [243, 157] on p "CPF 04481481960" at bounding box center [242, 187] width 29 height 5
copy p "04481481960"
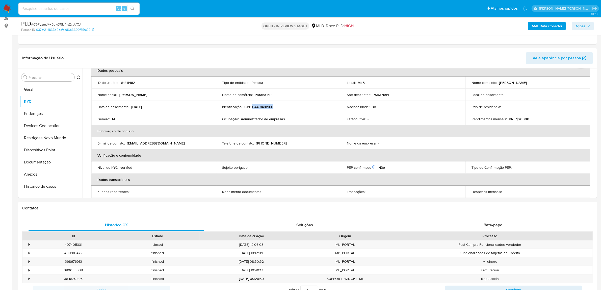
scroll to position [63, 0]
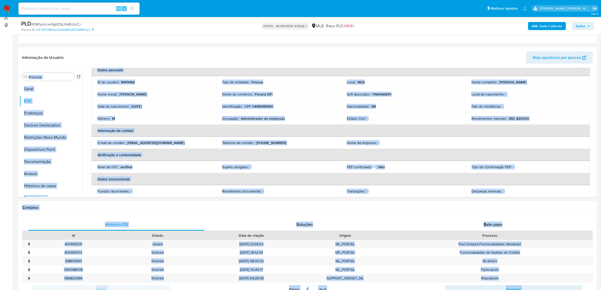
click at [359, 157] on h1 "Contatos" at bounding box center [307, 207] width 571 height 5
drag, startPoint x: 525, startPoint y: 214, endPoint x: 527, endPoint y: 211, distance: 3.4
click at [359, 157] on div "Histórico CX Soluções Bate-papo Id Estado Data de criação Origem Processo • 407…" at bounding box center [307, 262] width 579 height 97
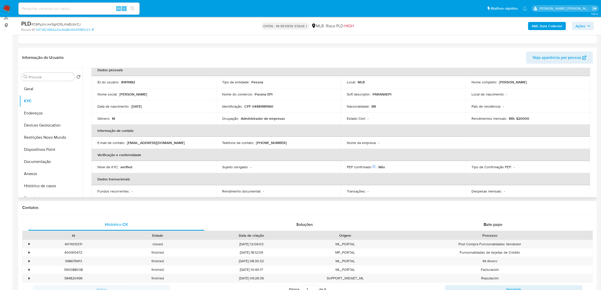
click at [359, 131] on th "Informação de contato" at bounding box center [340, 130] width 499 height 12
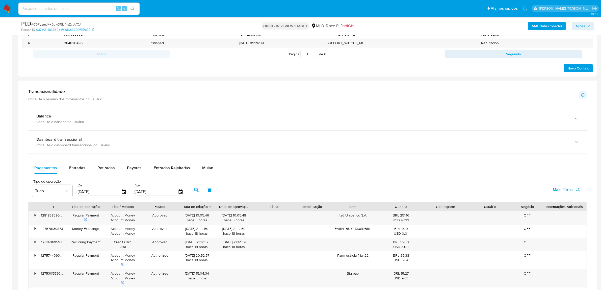
scroll to position [299, 0]
click at [211, 157] on button "Mulan" at bounding box center [207, 167] width 23 height 12
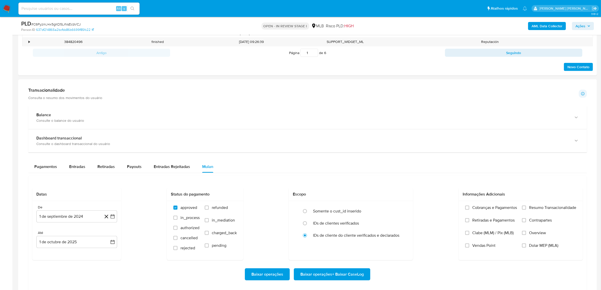
type button "5"
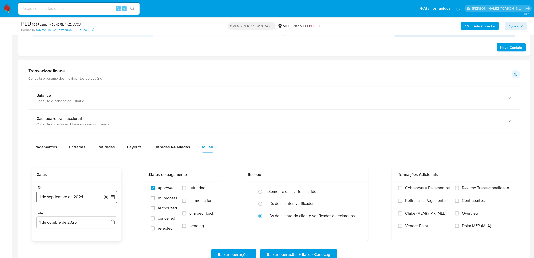
scroll to position [327, 0]
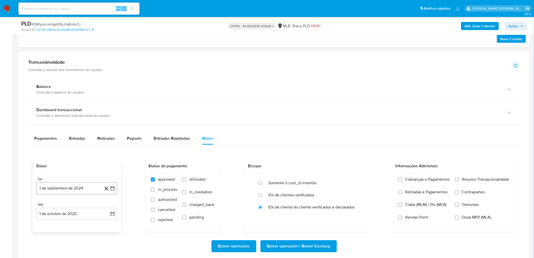
click at [55, 157] on button "1 de septiembre de 2024" at bounding box center [76, 188] width 81 height 12
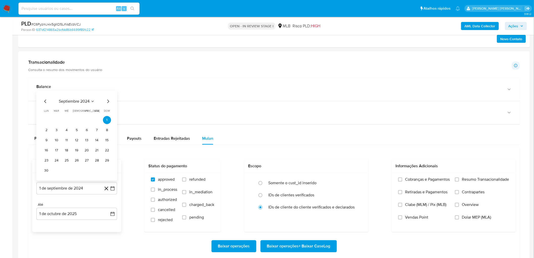
click at [71, 101] on span "septiembre 2024" at bounding box center [74, 101] width 31 height 5
click at [107, 107] on icon "Año siguiente" at bounding box center [107, 106] width 2 height 4
click at [75, 153] on span "ago" at bounding box center [76, 152] width 6 height 4
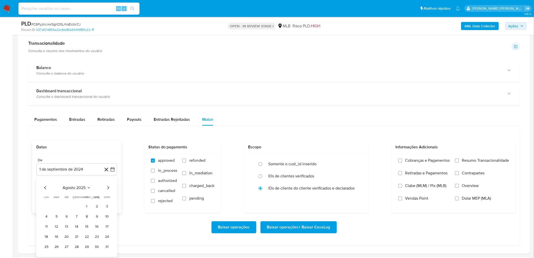
scroll to position [355, 0]
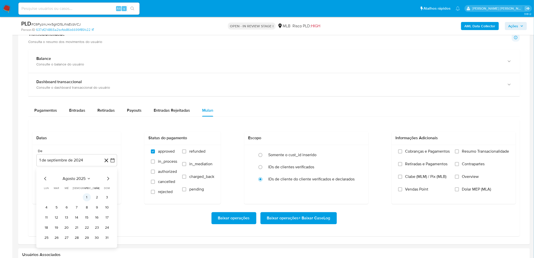
click at [86, 157] on button "1" at bounding box center [87, 197] width 8 height 8
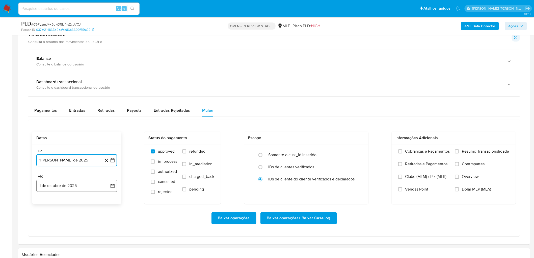
click at [50, 157] on button "1 de octubre de 2025" at bounding box center [76, 186] width 81 height 12
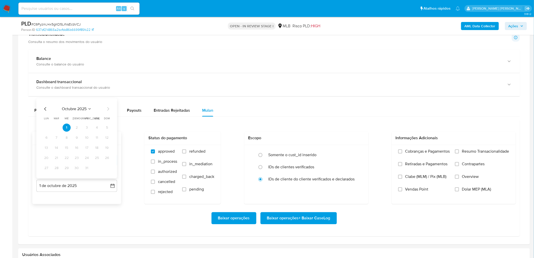
click at [45, 107] on icon "Mes anterior" at bounding box center [45, 109] width 6 height 6
click at [47, 157] on button "29" at bounding box center [46, 168] width 8 height 8
click at [359, 154] on span "Resumo Transacionalidade" at bounding box center [485, 151] width 47 height 5
click at [359, 153] on input "Resumo Transacionalidade" at bounding box center [457, 151] width 4 height 4
click at [359, 157] on span "Vendas Point" at bounding box center [416, 189] width 23 height 5
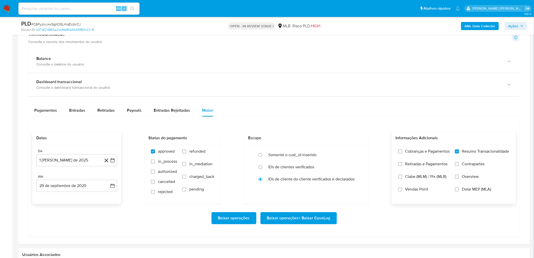
click at [359, 157] on input "Vendas Point" at bounding box center [400, 189] width 4 height 4
click at [298, 157] on span "Baixar operações + Baixar CaseLog" at bounding box center [298, 218] width 63 height 11
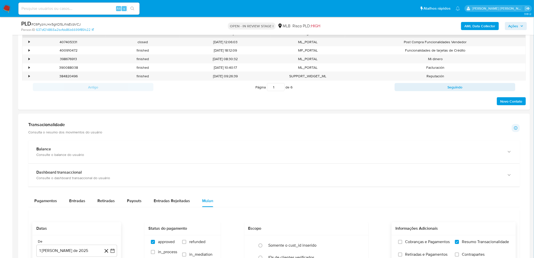
scroll to position [0, 0]
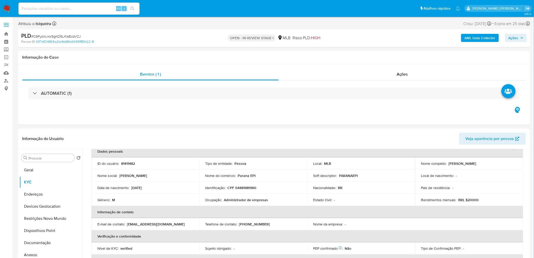
drag, startPoint x: 486, startPoint y: 165, endPoint x: 448, endPoint y: 163, distance: 38.7
click at [359, 157] on div "Nome completo : Klinger Jonatha Vasatta" at bounding box center [469, 163] width 96 height 5
copy p "Klinger Jonatha Vasatta"
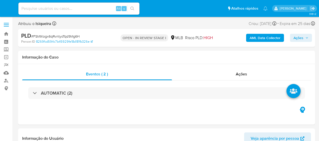
select select "10"
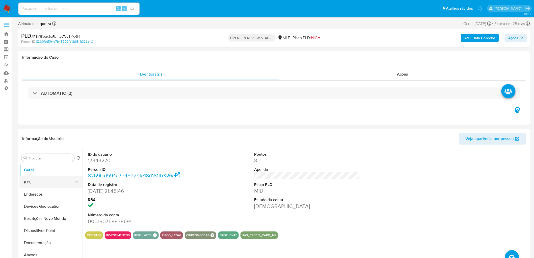
click at [30, 141] on button "KYC" at bounding box center [48, 182] width 59 height 12
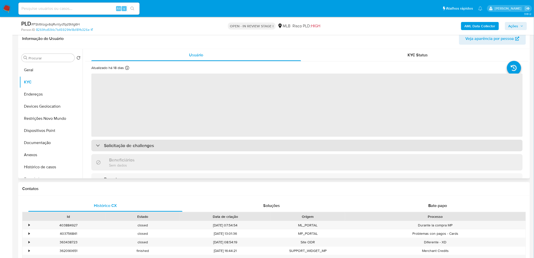
scroll to position [84, 0]
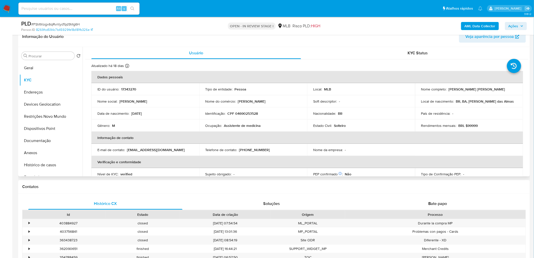
drag, startPoint x: 501, startPoint y: 89, endPoint x: 446, endPoint y: 87, distance: 54.6
click at [319, 87] on div "Nome completo : [PERSON_NAME]" at bounding box center [469, 89] width 96 height 5
copy div "[PERSON_NAME] [PERSON_NAME]"
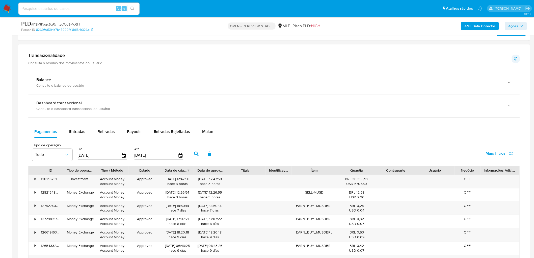
scroll to position [336, 0]
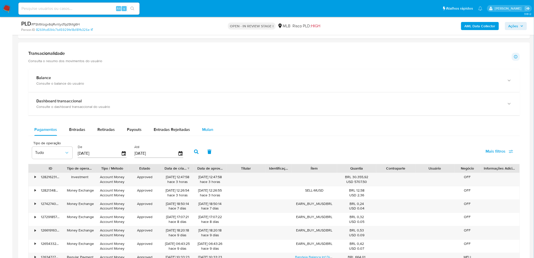
click at [202, 128] on span "Mulan" at bounding box center [207, 130] width 11 height 6
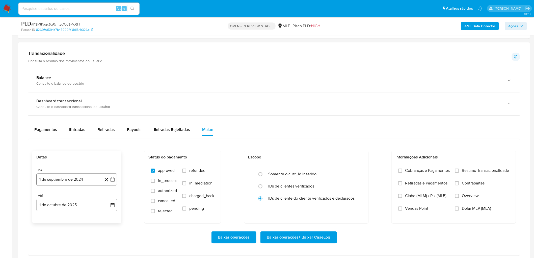
click at [60, 141] on button "1 de septiembre de 2024" at bounding box center [76, 179] width 81 height 12
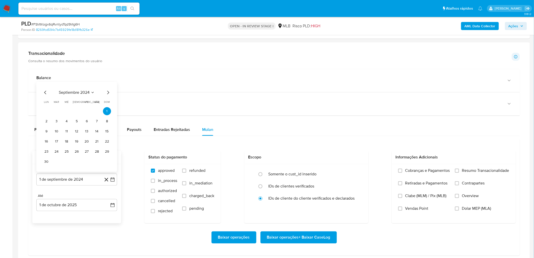
click at [77, 94] on span "septiembre 2024" at bounding box center [74, 92] width 31 height 5
drag, startPoint x: 107, startPoint y: 97, endPoint x: 105, endPoint y: 102, distance: 5.4
click at [107, 97] on icon "Año siguiente" at bounding box center [107, 97] width 6 height 6
click at [73, 141] on button "ago" at bounding box center [76, 144] width 14 height 8
click at [88, 119] on button "1" at bounding box center [87, 121] width 8 height 8
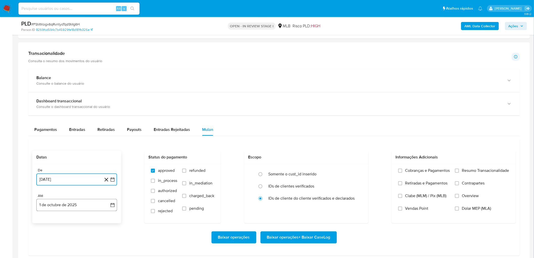
drag, startPoint x: 61, startPoint y: 206, endPoint x: 60, endPoint y: 200, distance: 6.4
click at [61, 141] on button "1 de octubre de 2025" at bounding box center [76, 205] width 81 height 12
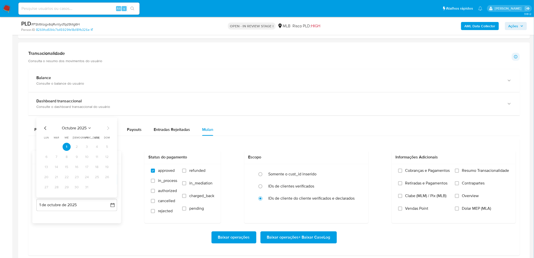
click at [45, 130] on icon "Mes anterior" at bounding box center [45, 128] width 6 height 6
click at [48, 141] on button "29" at bounding box center [46, 187] width 8 height 8
click at [319, 141] on span "Resumo Transacionalidade" at bounding box center [485, 170] width 47 height 5
click at [319, 141] on input "Resumo Transacionalidade" at bounding box center [457, 171] width 4 height 4
click at [319, 141] on label "Vendas Point" at bounding box center [424, 212] width 52 height 13
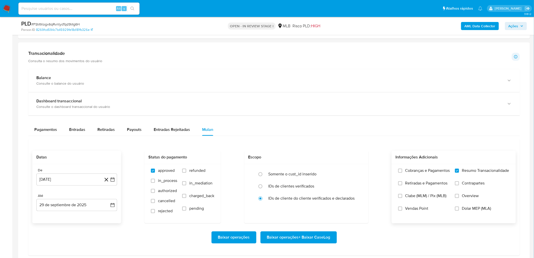
click at [319, 141] on input "Vendas Point" at bounding box center [400, 208] width 4 height 4
click at [304, 141] on span "Baixar operações + Baixar CaseLog" at bounding box center [298, 237] width 63 height 11
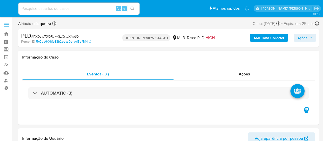
select select "10"
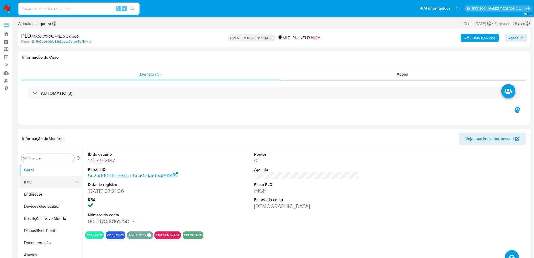
click at [33, 141] on button "KYC" at bounding box center [48, 182] width 59 height 12
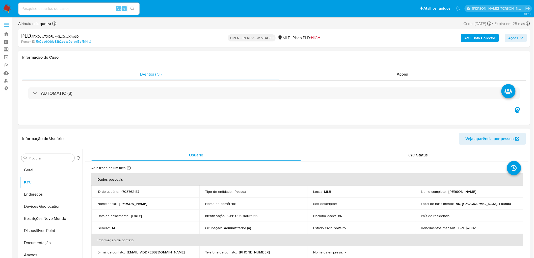
drag, startPoint x: 495, startPoint y: 188, endPoint x: 447, endPoint y: 188, distance: 48.5
click at [323, 141] on td "Nome completo : [PERSON_NAME]" at bounding box center [469, 191] width 108 height 12
copy div "[PERSON_NAME]"
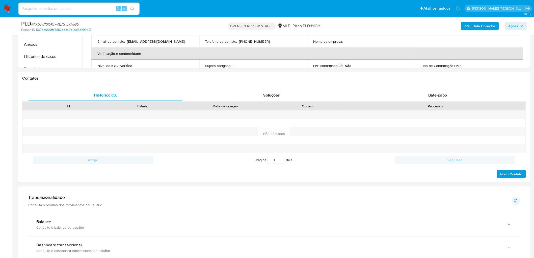
scroll to position [252, 0]
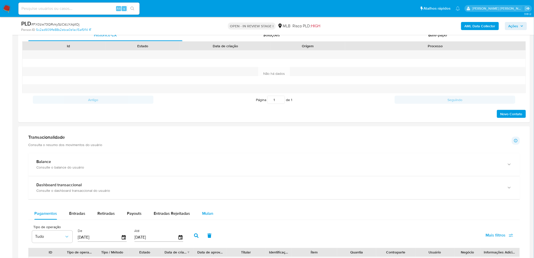
click at [211, 141] on span "Mulan" at bounding box center [207, 214] width 11 height 6
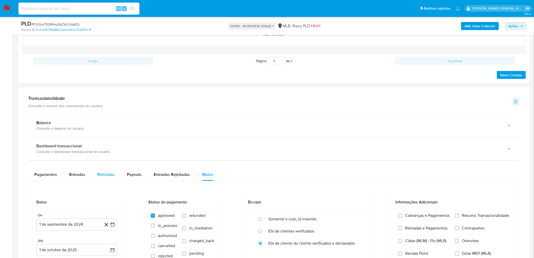
scroll to position [280, 0]
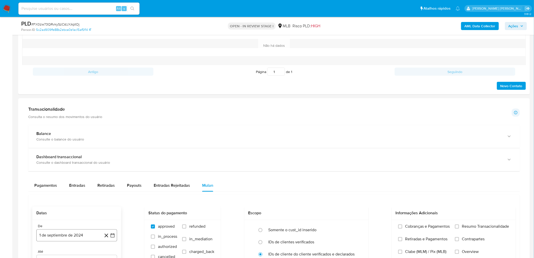
click at [62, 141] on button "1 de septiembre de 2024" at bounding box center [76, 235] width 81 height 12
click at [73, 141] on span "septiembre 2024" at bounding box center [74, 148] width 31 height 5
click at [107, 141] on icon "Año siguiente" at bounding box center [107, 153] width 2 height 4
click at [74, 141] on span "ago" at bounding box center [76, 199] width 6 height 4
click at [87, 141] on button "1" at bounding box center [87, 177] width 8 height 8
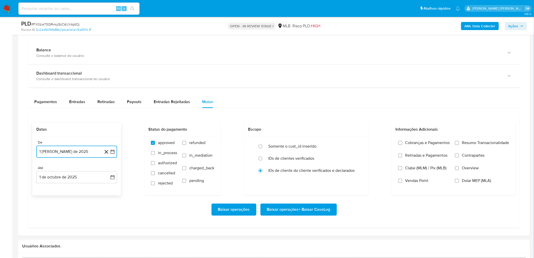
scroll to position [364, 0]
click at [73, 141] on button "1 de octubre de 2025" at bounding box center [76, 177] width 81 height 12
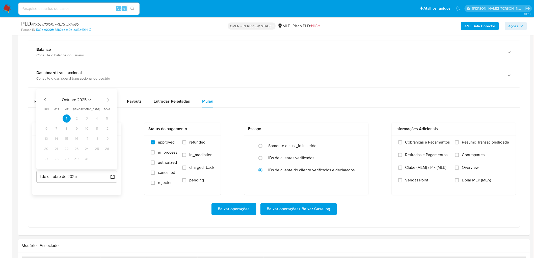
click at [41, 99] on div "octubre 2025 octubre 2025 lun lunes mar martes mié miércoles jue jueves vie vie…" at bounding box center [76, 129] width 81 height 80
click at [45, 100] on icon "Mes anterior" at bounding box center [45, 100] width 6 height 6
click at [105, 141] on button "28" at bounding box center [107, 149] width 8 height 8
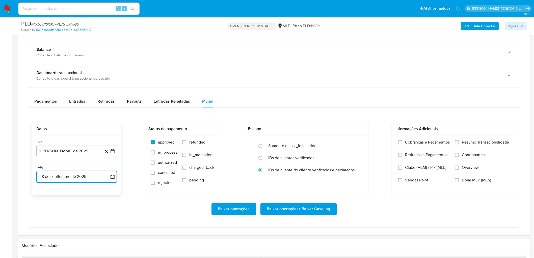
click at [60, 141] on button "28 de septiembre de 2025" at bounding box center [76, 177] width 81 height 12
click at [43, 141] on td "29" at bounding box center [46, 159] width 8 height 8
click at [46, 141] on button "29" at bounding box center [46, 159] width 8 height 8
click at [323, 141] on span "Resumo Transacionalidade" at bounding box center [485, 142] width 47 height 5
click at [323, 141] on input "Resumo Transacionalidade" at bounding box center [457, 142] width 4 height 4
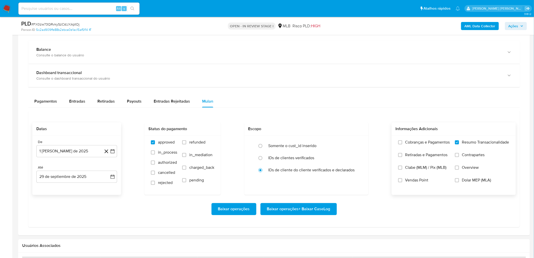
click at [323, 141] on div "Cobranças e Pagamentos Retiradas e Pagamentos Clabe (MLM) / Pix (MLB) Vendas Po…" at bounding box center [454, 165] width 116 height 50
drag, startPoint x: 398, startPoint y: 183, endPoint x: 394, endPoint y: 185, distance: 4.3
click at [323, 141] on label "Vendas Point" at bounding box center [424, 184] width 52 height 13
click at [323, 141] on input "Vendas Point" at bounding box center [400, 180] width 4 height 4
click at [274, 141] on span "Baixar operações + Baixar CaseLog" at bounding box center [298, 208] width 63 height 11
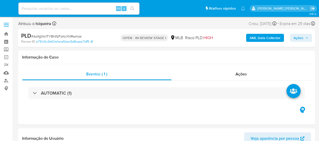
select select "10"
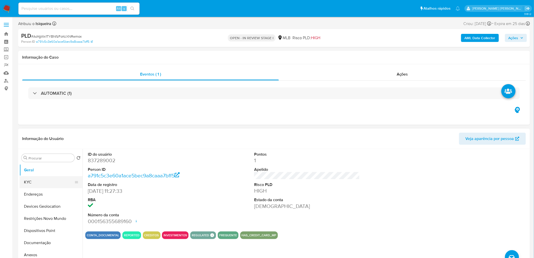
click at [34, 141] on button "KYC" at bounding box center [48, 182] width 59 height 12
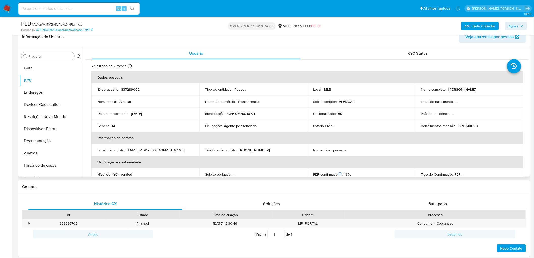
scroll to position [84, 0]
drag, startPoint x: 479, startPoint y: 88, endPoint x: 446, endPoint y: 89, distance: 33.1
click at [319, 89] on div "Nome completo : Alencar Colli Cruz" at bounding box center [469, 89] width 96 height 5
copy div "Alencar Colli Cruz"
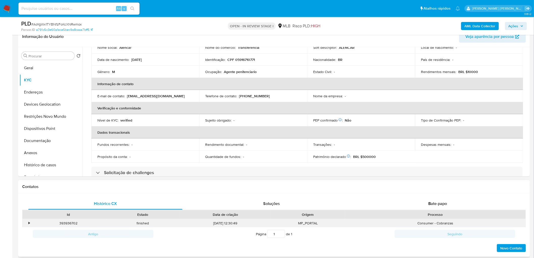
scroll to position [56, 0]
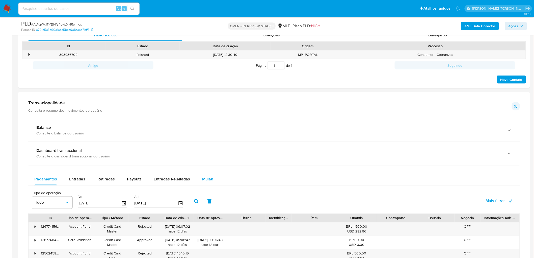
click at [206, 141] on span "Mulan" at bounding box center [207, 179] width 11 height 6
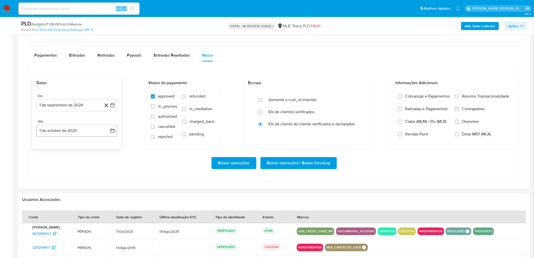
scroll to position [393, 0]
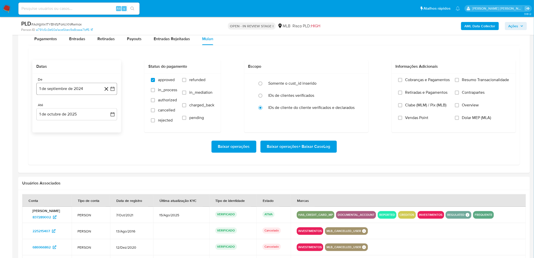
click at [76, 86] on button "1 de septiembre de 2024" at bounding box center [76, 89] width 81 height 12
click at [77, 109] on span "septiembre 2024" at bounding box center [74, 107] width 31 height 5
click at [105, 108] on icon "Año siguiente" at bounding box center [107, 107] width 6 height 6
click at [77, 141] on button "ago" at bounding box center [76, 154] width 14 height 8
click at [90, 123] on button "1" at bounding box center [87, 126] width 8 height 8
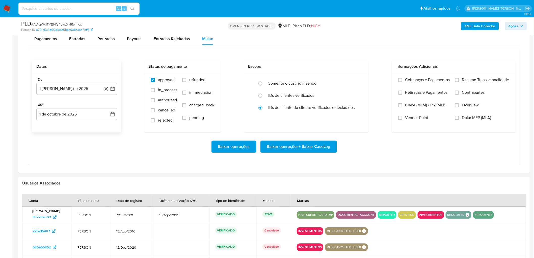
click at [87, 125] on div "De 1 de agosto de 2025 1-08-2025 Até 1 de octubre de 2025 1-10-2025" at bounding box center [76, 102] width 89 height 59
drag, startPoint x: 84, startPoint y: 116, endPoint x: 79, endPoint y: 118, distance: 4.6
click at [84, 116] on button "1 de octubre de 2025" at bounding box center [76, 114] width 81 height 12
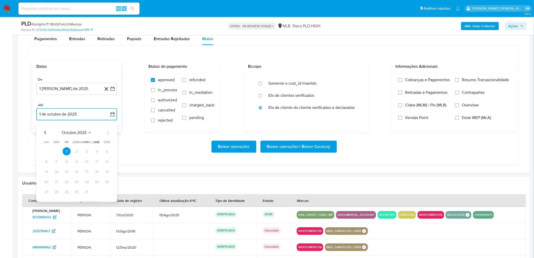
click at [44, 134] on icon "Mes anterior" at bounding box center [45, 133] width 6 height 6
click at [47, 141] on button "29" at bounding box center [46, 192] width 8 height 8
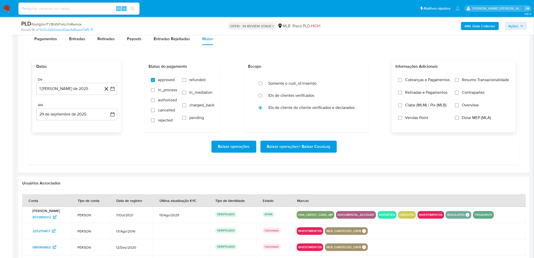
click at [319, 79] on span "Resumo Transacionalidade" at bounding box center [485, 79] width 47 height 5
click at [319, 79] on input "Resumo Transacionalidade" at bounding box center [457, 80] width 4 height 4
click at [319, 117] on span "Vendas Point" at bounding box center [416, 117] width 23 height 5
click at [319, 117] on input "Vendas Point" at bounding box center [400, 118] width 4 height 4
click at [319, 141] on span "Baixar operações + Baixar CaseLog" at bounding box center [298, 146] width 63 height 11
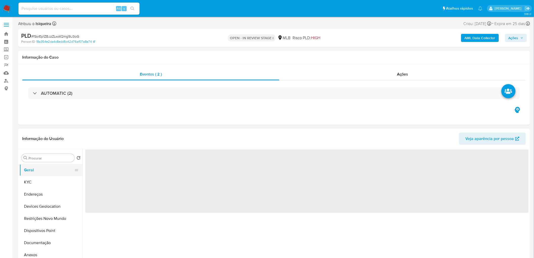
select select "10"
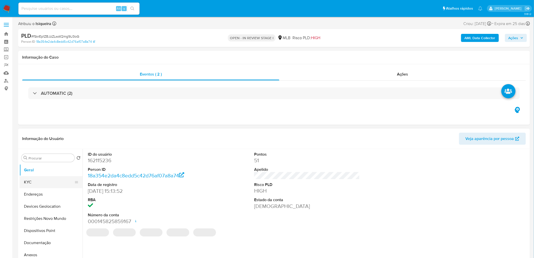
click at [29, 157] on button "KYC" at bounding box center [48, 182] width 59 height 12
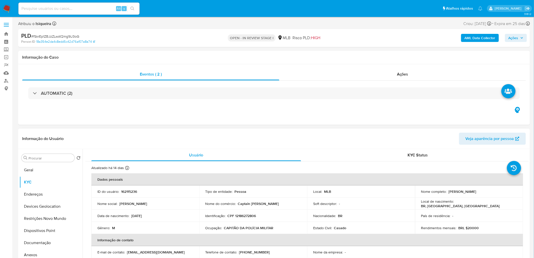
drag, startPoint x: 496, startPoint y: 192, endPoint x: 447, endPoint y: 188, distance: 49.3
click at [359, 157] on div "Nome completo : [PERSON_NAME]" at bounding box center [469, 191] width 96 height 5
copy p "[PERSON_NAME]"
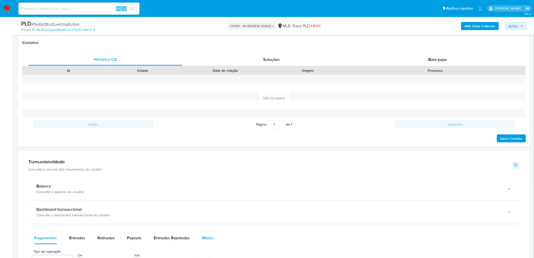
scroll to position [280, 0]
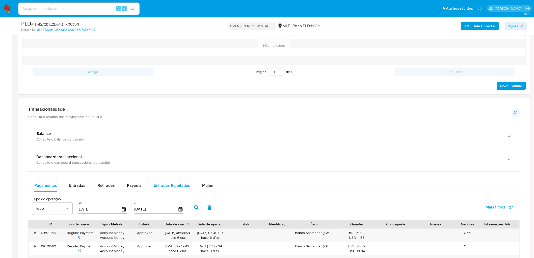
click at [209, 157] on button "Mulan" at bounding box center [207, 185] width 23 height 12
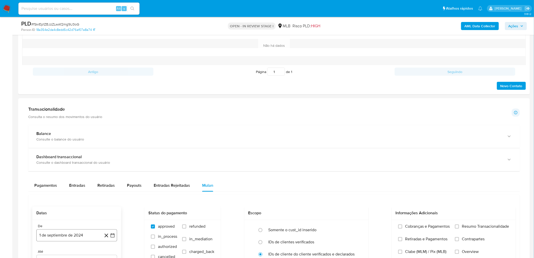
drag, startPoint x: 49, startPoint y: 236, endPoint x: 56, endPoint y: 230, distance: 9.5
click at [49, 157] on button "1 de septiembre de 2024" at bounding box center [76, 235] width 81 height 12
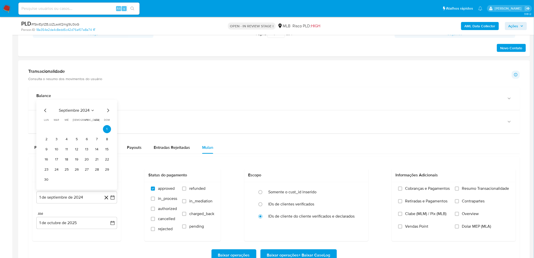
scroll to position [308, 0]
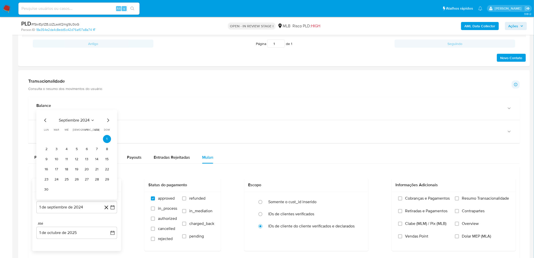
click at [71, 121] on span "septiembre 2024" at bounding box center [74, 120] width 31 height 5
click at [105, 125] on icon "Año siguiente" at bounding box center [107, 125] width 6 height 6
click at [78, 157] on span "ago" at bounding box center [76, 171] width 6 height 4
click at [86, 146] on button "1" at bounding box center [87, 149] width 8 height 8
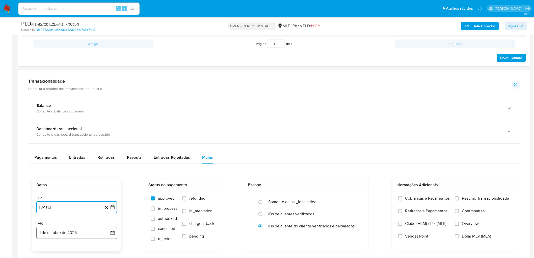
click at [53, 157] on button "1 de octubre de 2025" at bounding box center [76, 233] width 81 height 12
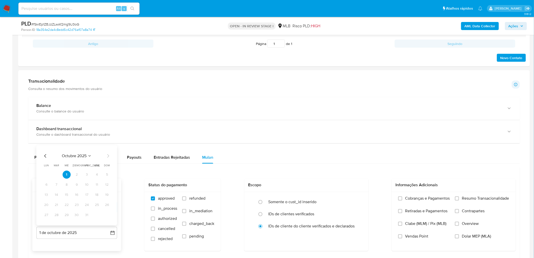
click at [45, 157] on icon "Mes anterior" at bounding box center [45, 156] width 2 height 4
click at [47, 157] on button "29" at bounding box center [46, 215] width 8 height 8
click at [359, 157] on label "Resumo Transacionalidade" at bounding box center [482, 202] width 54 height 13
click at [359, 157] on input "Resumo Transacionalidade" at bounding box center [457, 198] width 4 height 4
click at [359, 157] on span "Vendas Point" at bounding box center [416, 236] width 23 height 5
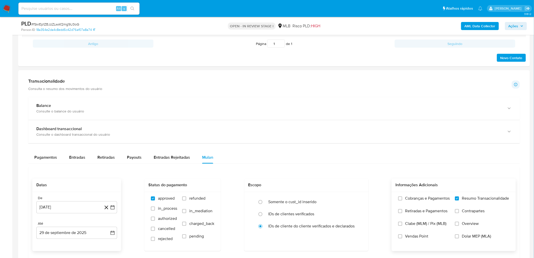
click at [359, 157] on input "Vendas Point" at bounding box center [400, 236] width 4 height 4
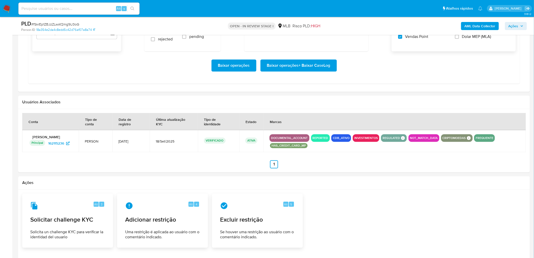
scroll to position [497, 0]
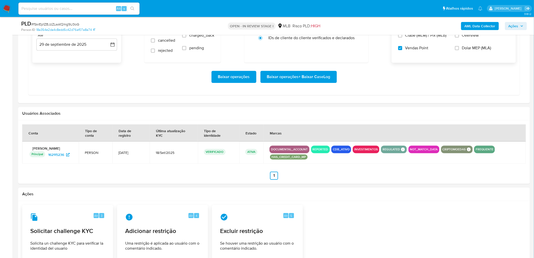
click at [305, 72] on span "Baixar operações + Baixar CaseLog" at bounding box center [298, 76] width 63 height 11
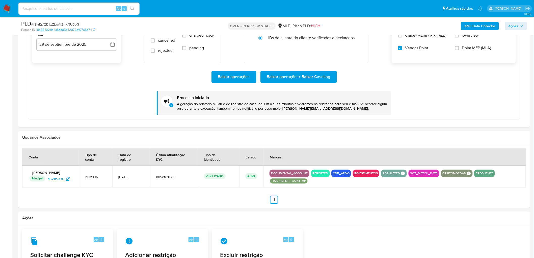
click at [101, 85] on div "Baixar operações Baixar operações + Baixar CaseLog Processo iniciado A geração …" at bounding box center [274, 89] width 484 height 52
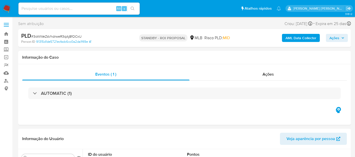
click at [80, 5] on input at bounding box center [78, 8] width 121 height 7
paste input "8Sd5WLOvegnKN8PztwYxHGCC"
select select "10"
type input "8Sd5WLOvegnKN8PztwYxHGCC"
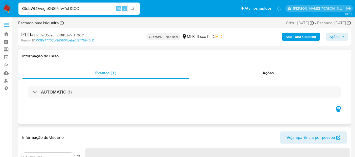
select select "10"
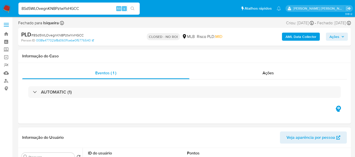
scroll to position [28, 0]
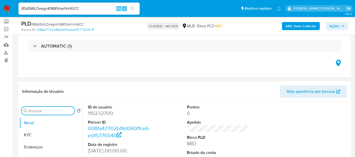
click at [52, 112] on input "Procurar" at bounding box center [51, 111] width 44 height 5
click at [54, 110] on input "empres" at bounding box center [48, 111] width 39 height 5
click at [55, 109] on input "empres" at bounding box center [48, 111] width 39 height 5
type input "anex"
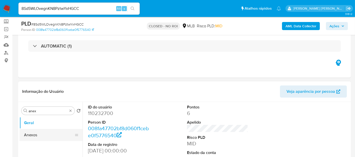
click at [34, 135] on button "Anexos" at bounding box center [48, 135] width 59 height 12
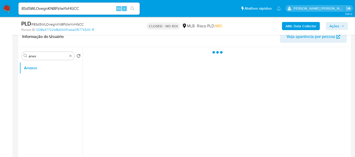
scroll to position [84, 0]
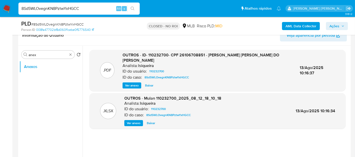
click at [73, 9] on input "8Sd5WLOvegnKN8PztwYxHGCC" at bounding box center [78, 8] width 121 height 7
paste input "1fq1g2W9k1kfGjRtgCzY6s4q"
type input "1fq1g2W9k1kfGjRtgCzY6s4q"
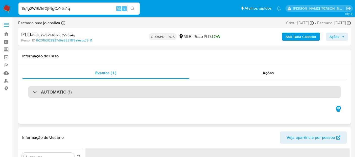
select select "10"
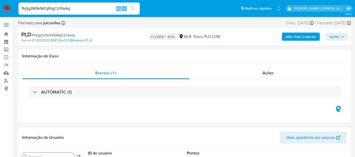
scroll to position [28, 0]
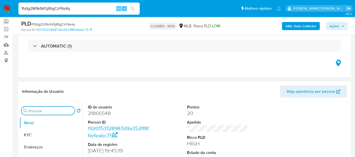
click at [49, 112] on input "Procurar" at bounding box center [51, 111] width 44 height 5
type input "an"
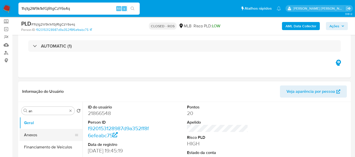
click at [33, 136] on button "Anexos" at bounding box center [48, 135] width 59 height 12
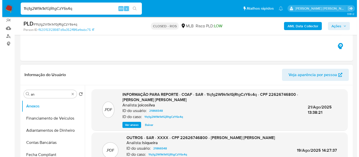
scroll to position [56, 0]
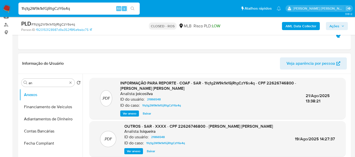
click at [126, 113] on span "Ver anexo" at bounding box center [130, 113] width 14 height 5
